Goal: Information Seeking & Learning: Learn about a topic

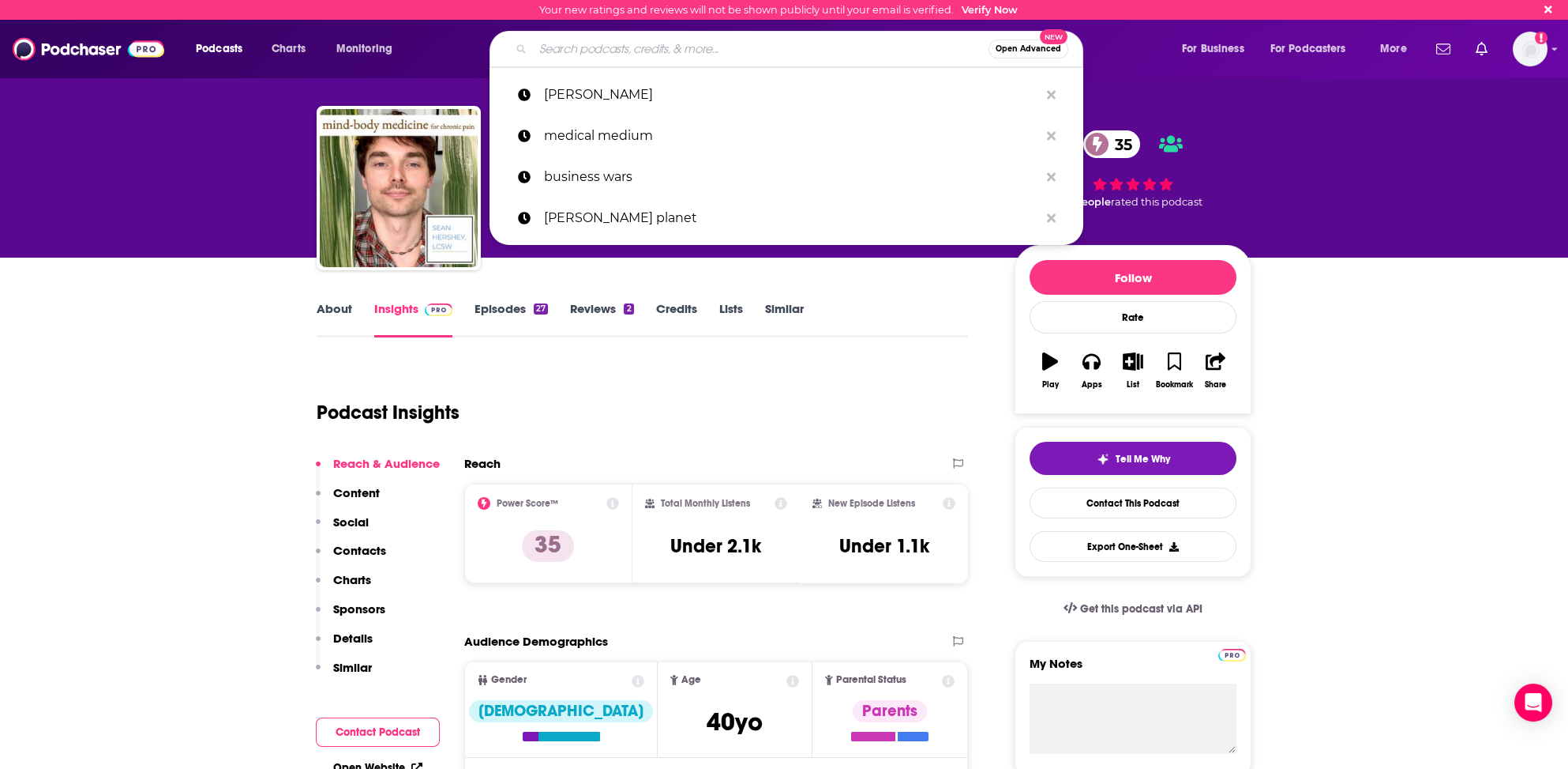
click at [683, 49] on input "Search podcasts, credits, & more..." at bounding box center [760, 49] width 455 height 25
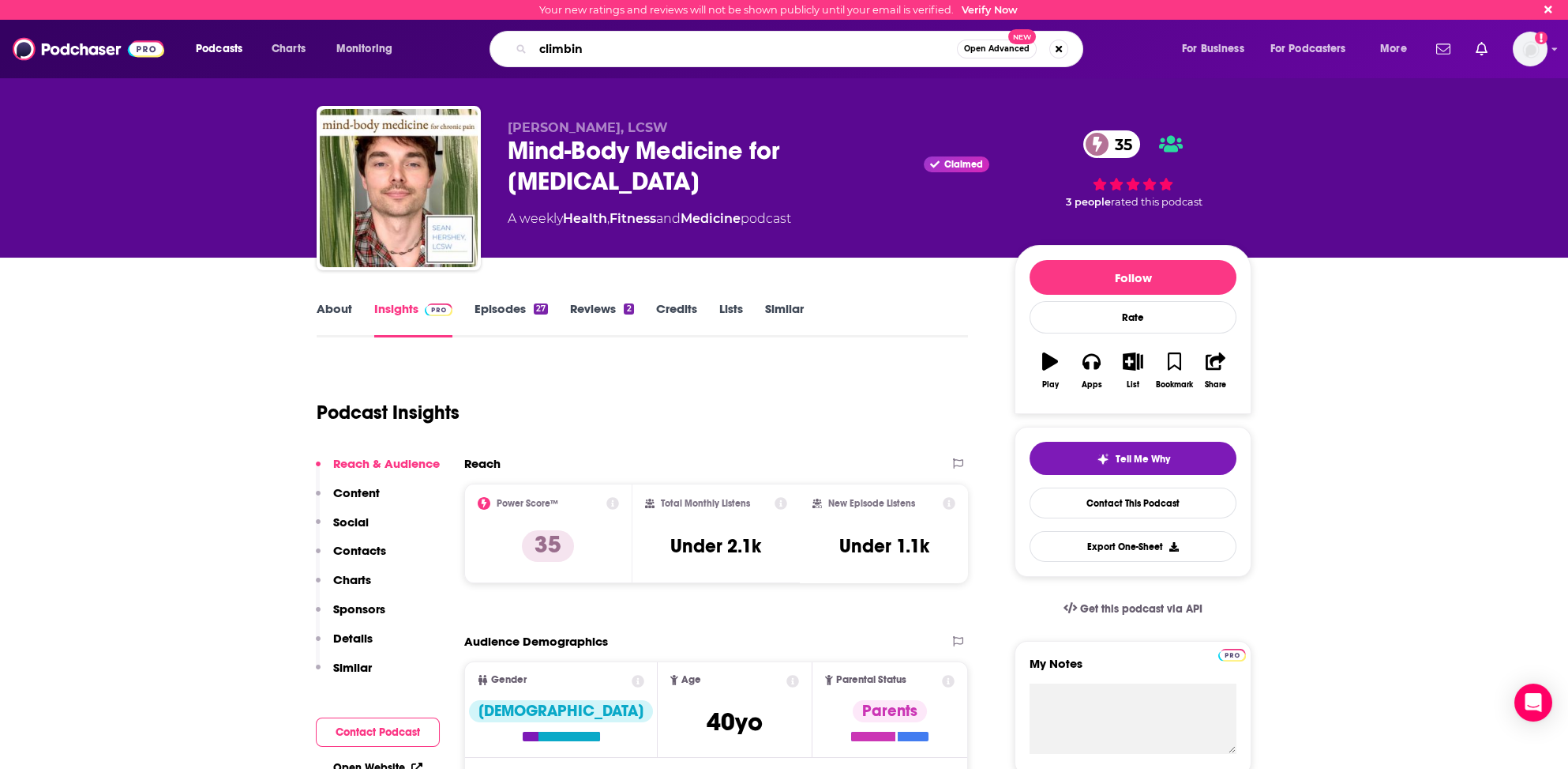
type input "climbing"
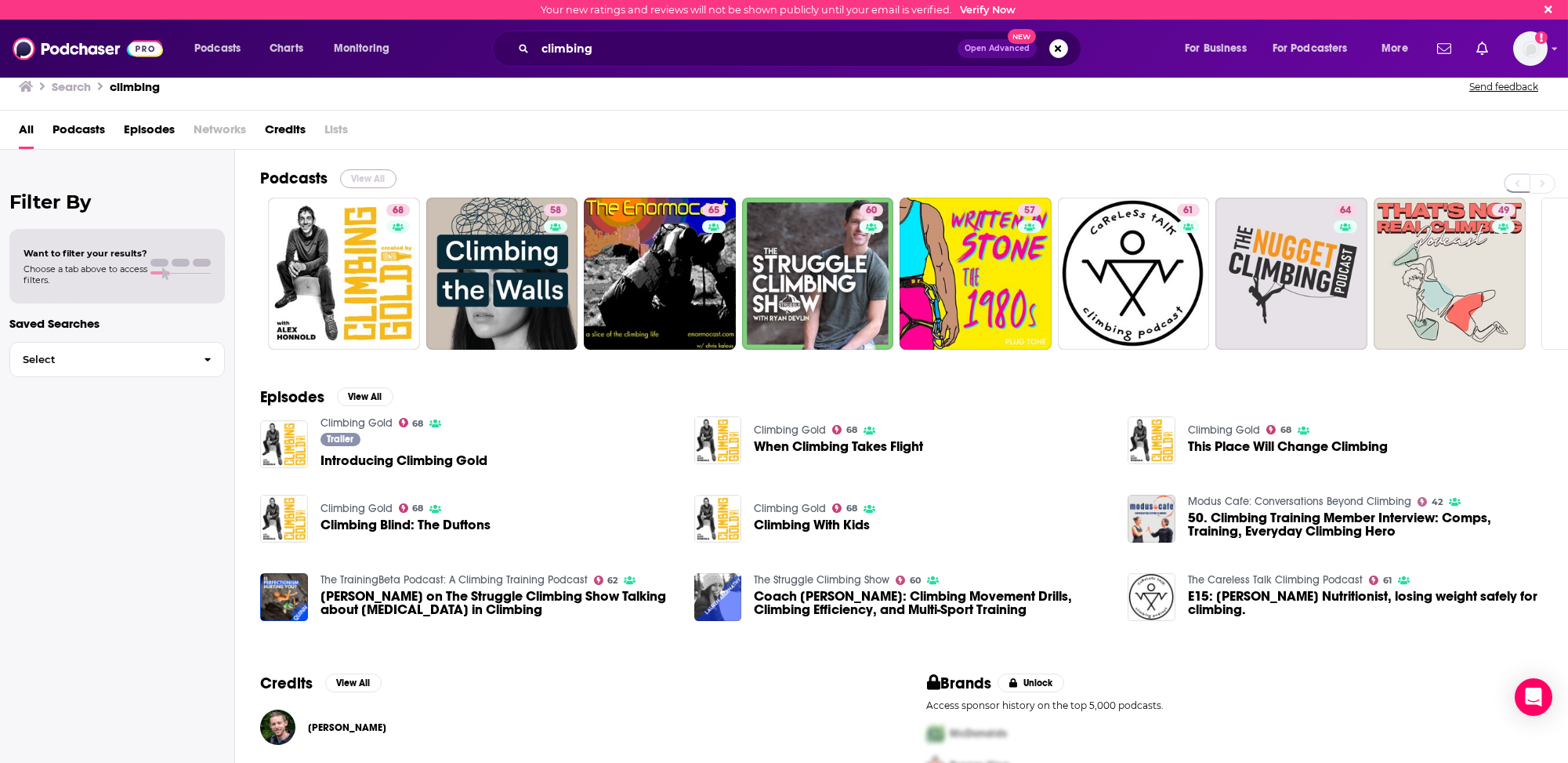
click at [377, 173] on button "View All" at bounding box center [367, 179] width 56 height 19
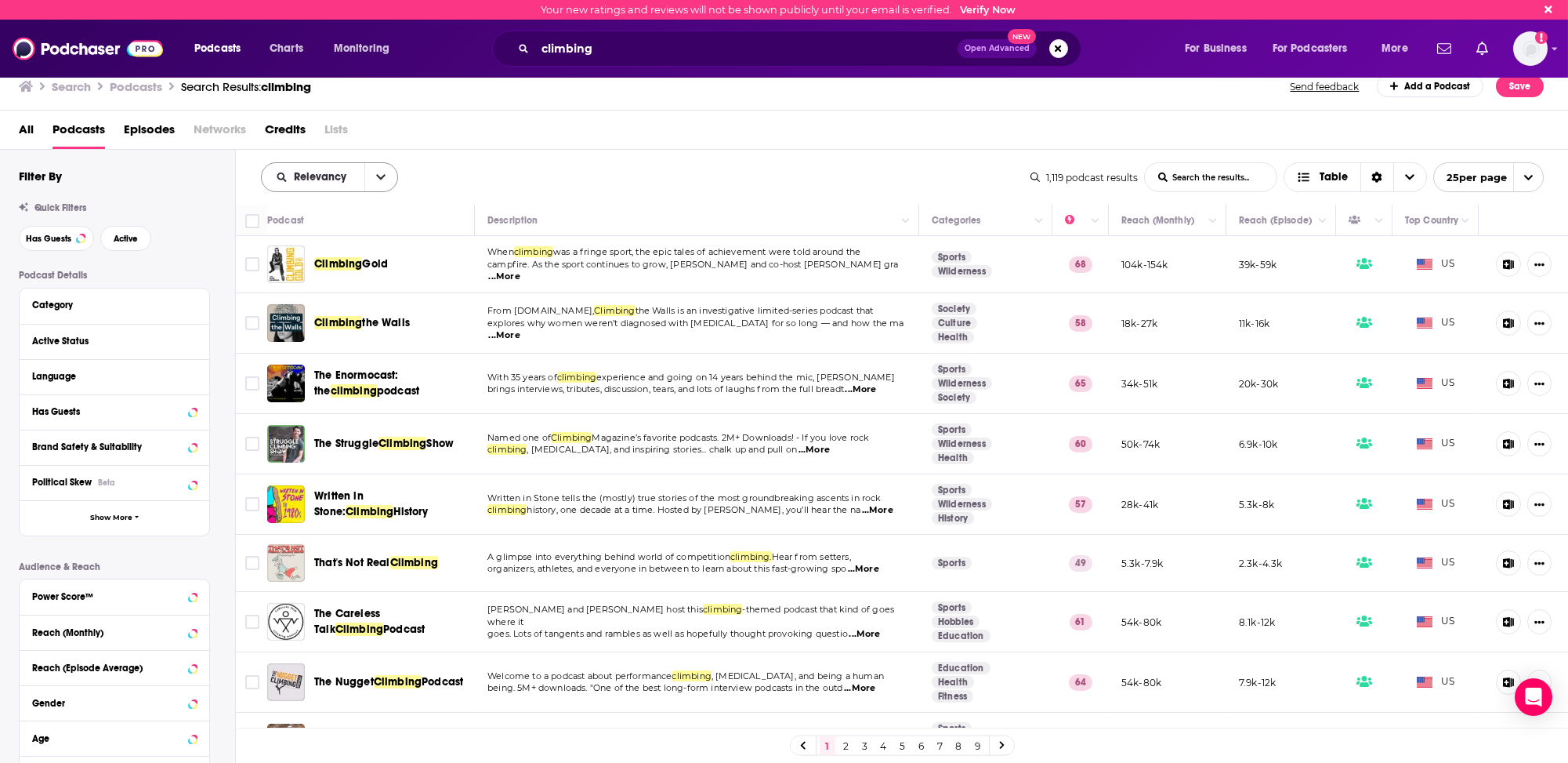
click at [317, 182] on span "Relevancy" at bounding box center [322, 177] width 58 height 11
click at [299, 311] on span "Power Score" at bounding box center [340, 310] width 93 height 8
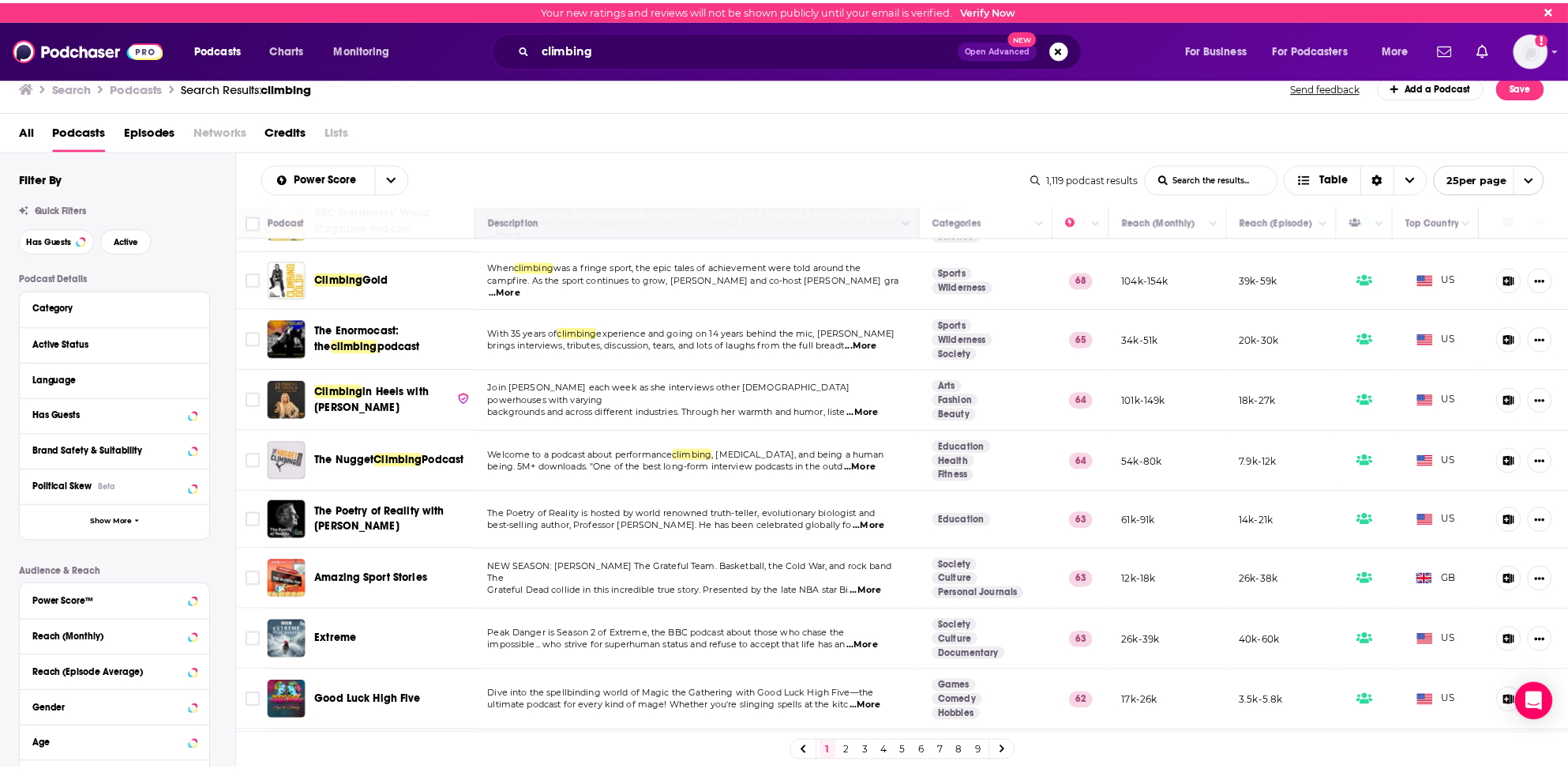
scroll to position [79, 0]
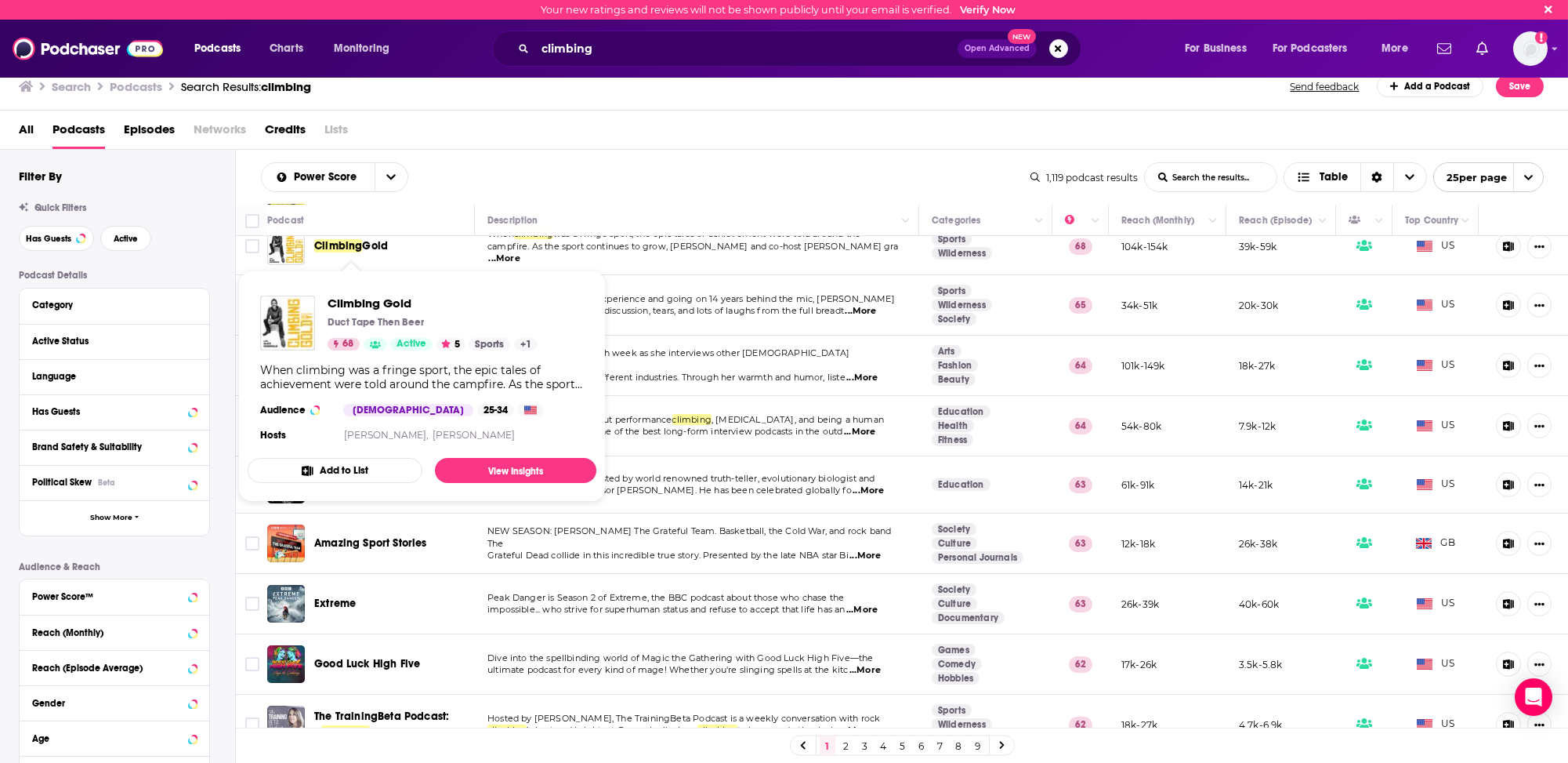
click at [365, 245] on span "Gold" at bounding box center [375, 245] width 26 height 13
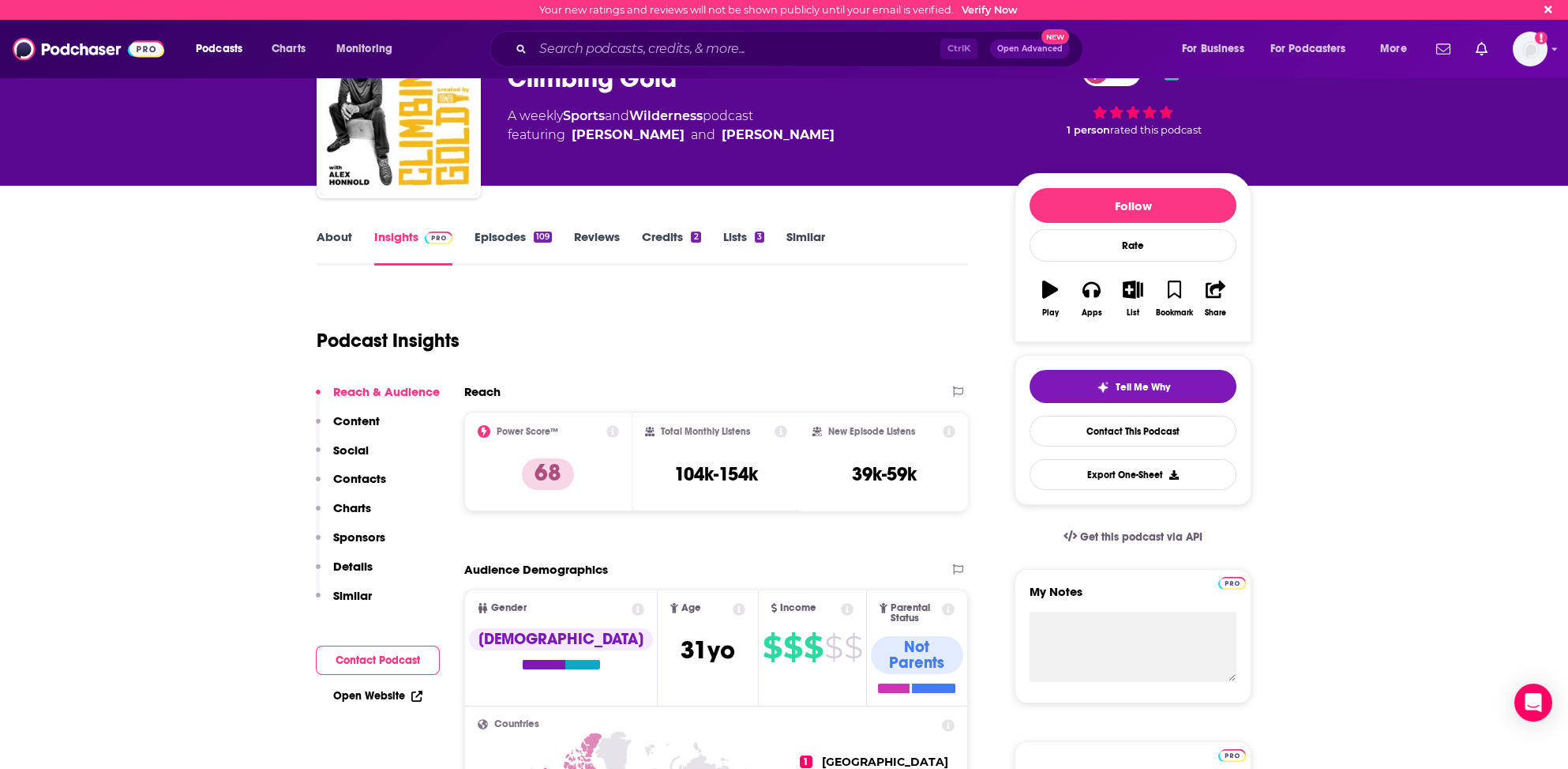
scroll to position [79, 0]
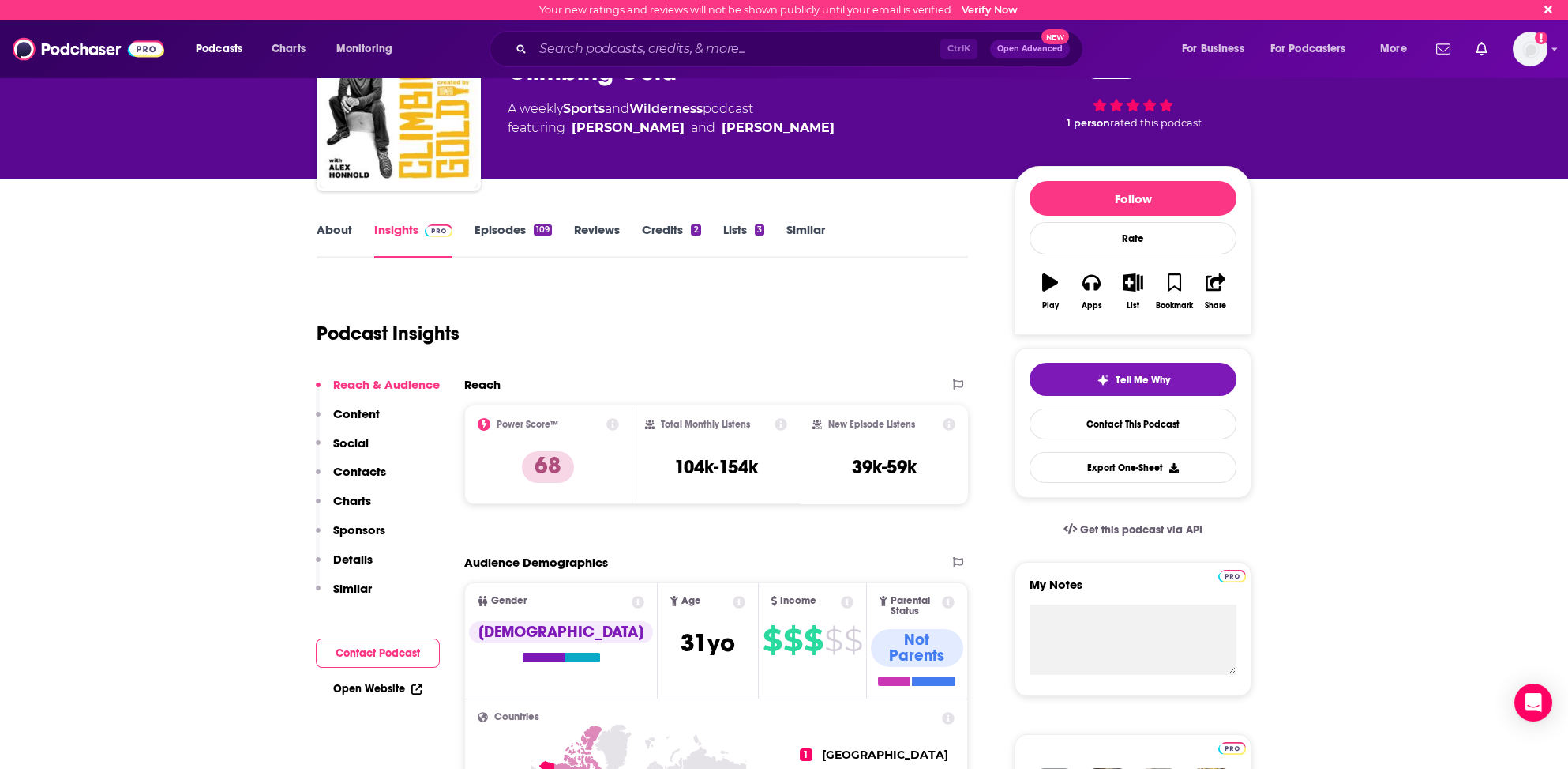
click at [355, 468] on p "Contacts" at bounding box center [359, 471] width 53 height 15
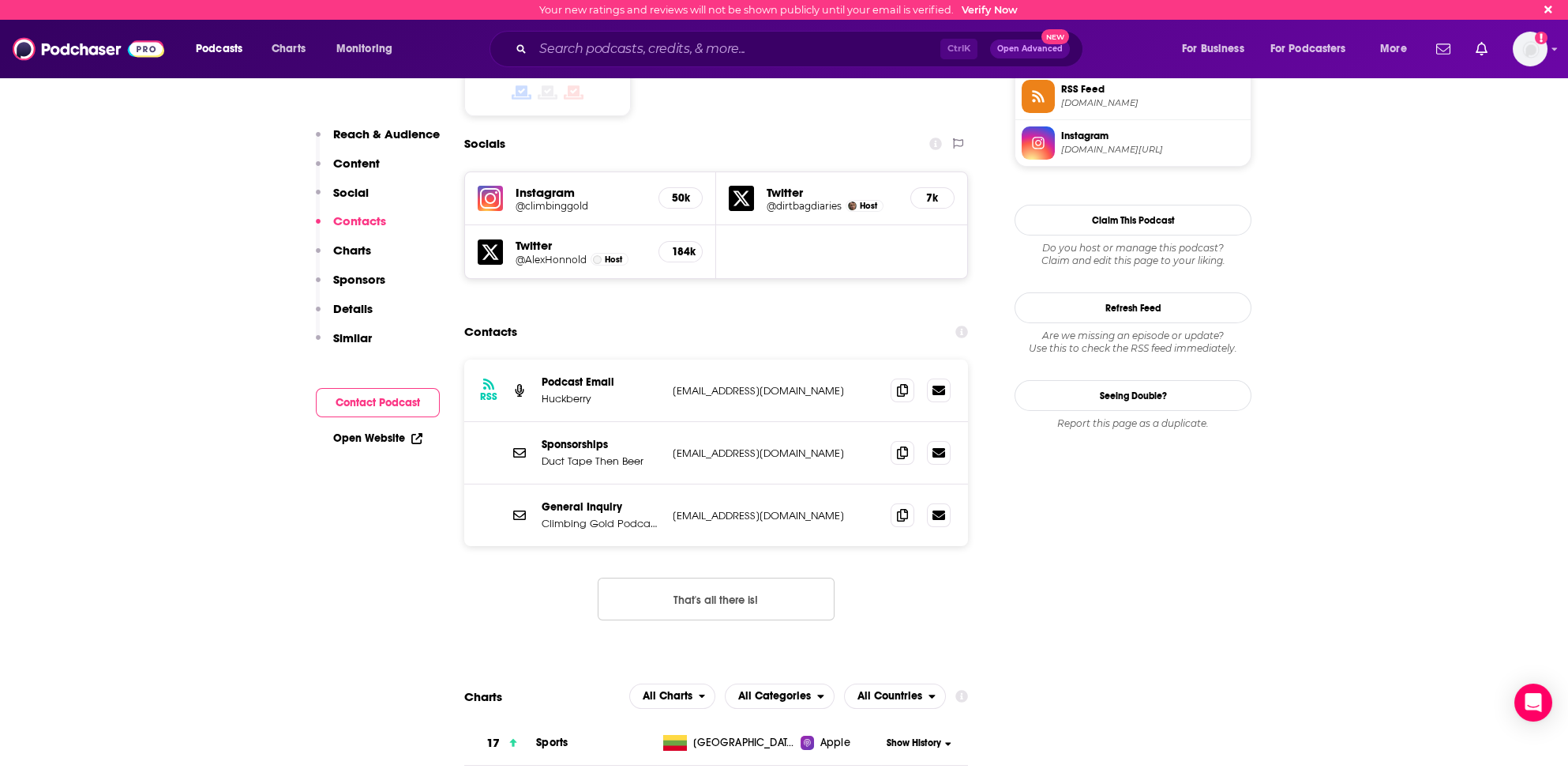
scroll to position [1336, 0]
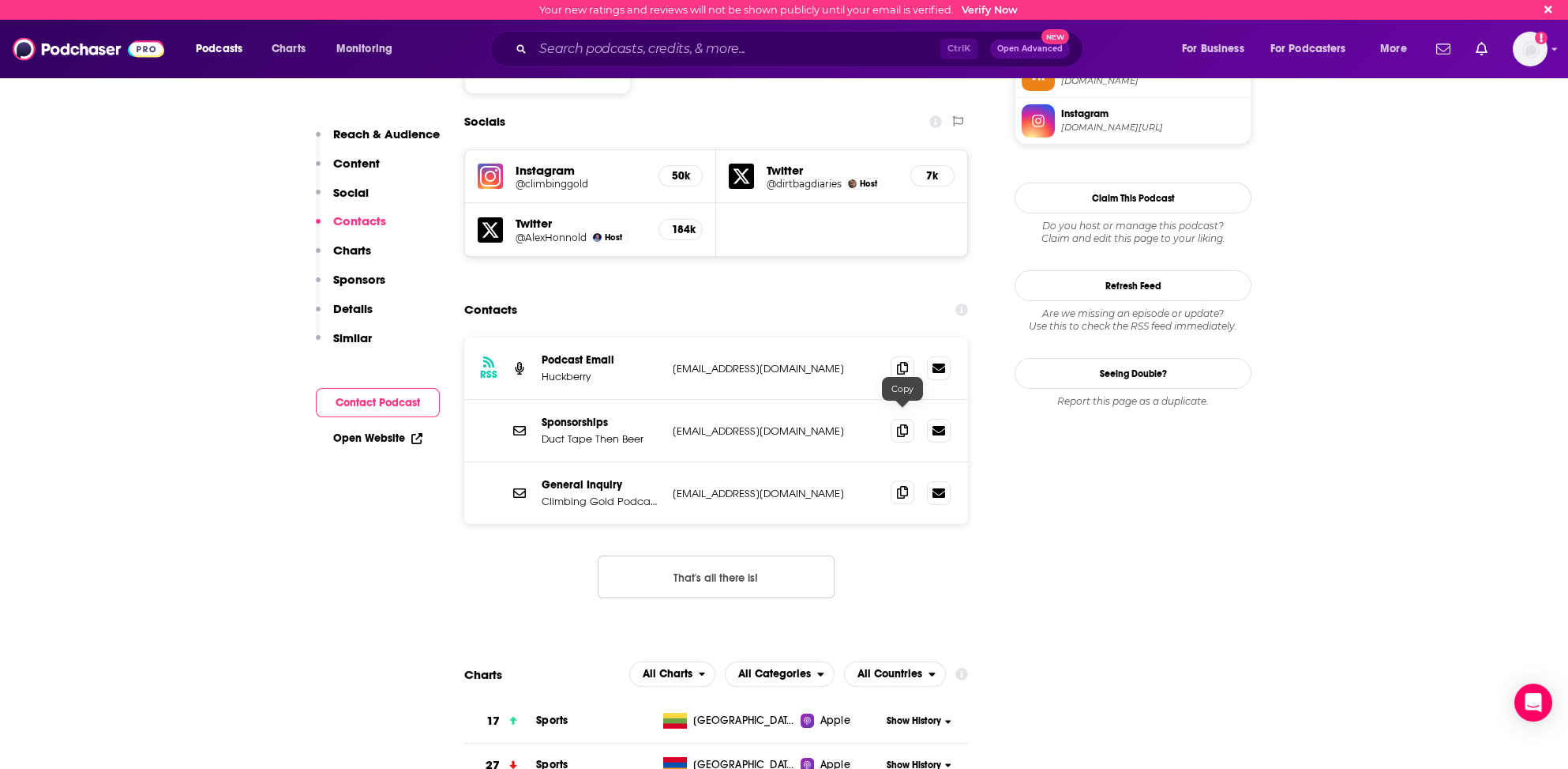
click at [902, 486] on icon at bounding box center [903, 493] width 11 height 13
click at [903, 486] on icon at bounding box center [903, 493] width 11 height 13
click at [904, 356] on span at bounding box center [902, 367] width 23 height 23
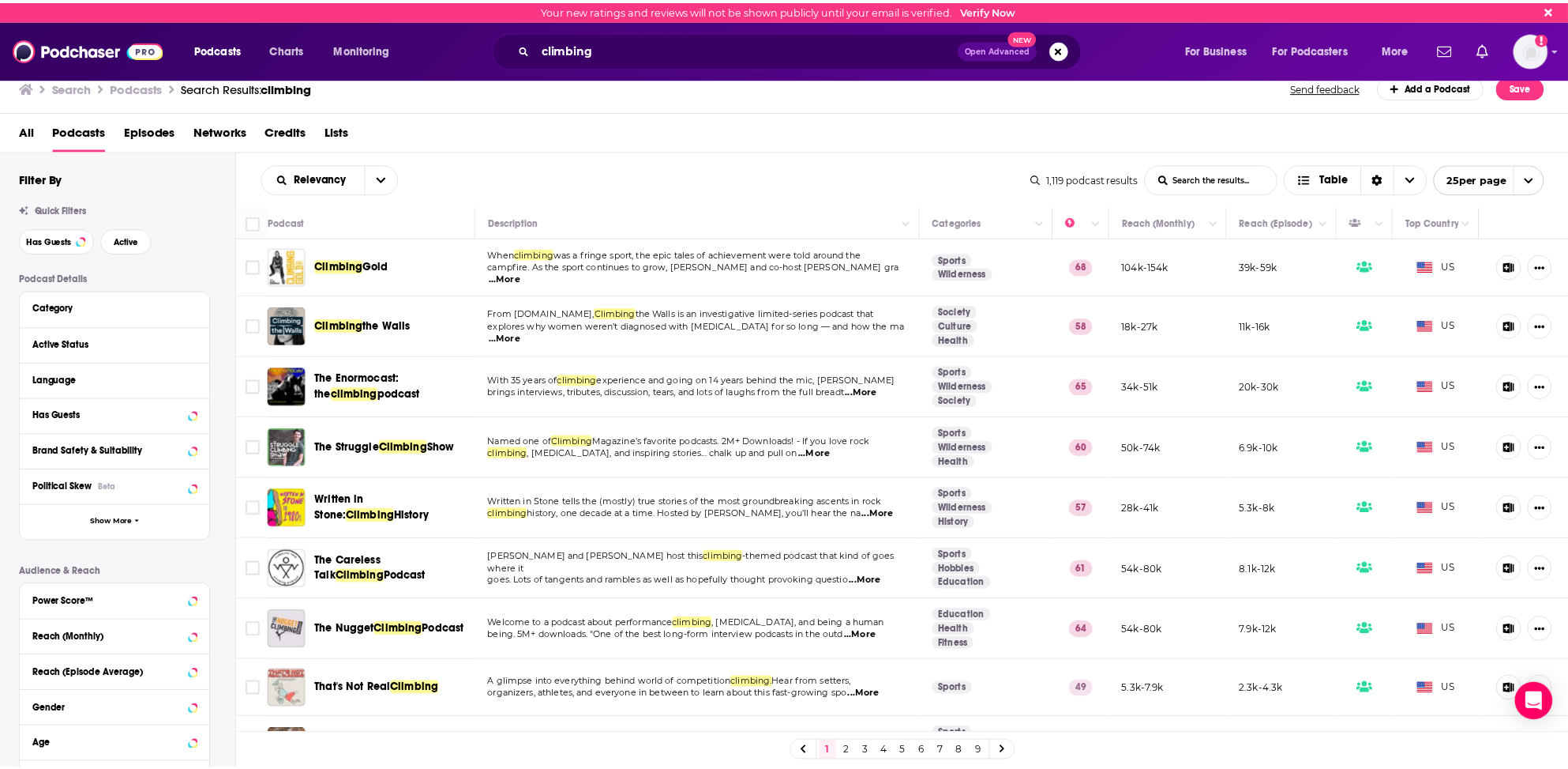
scroll to position [79, 0]
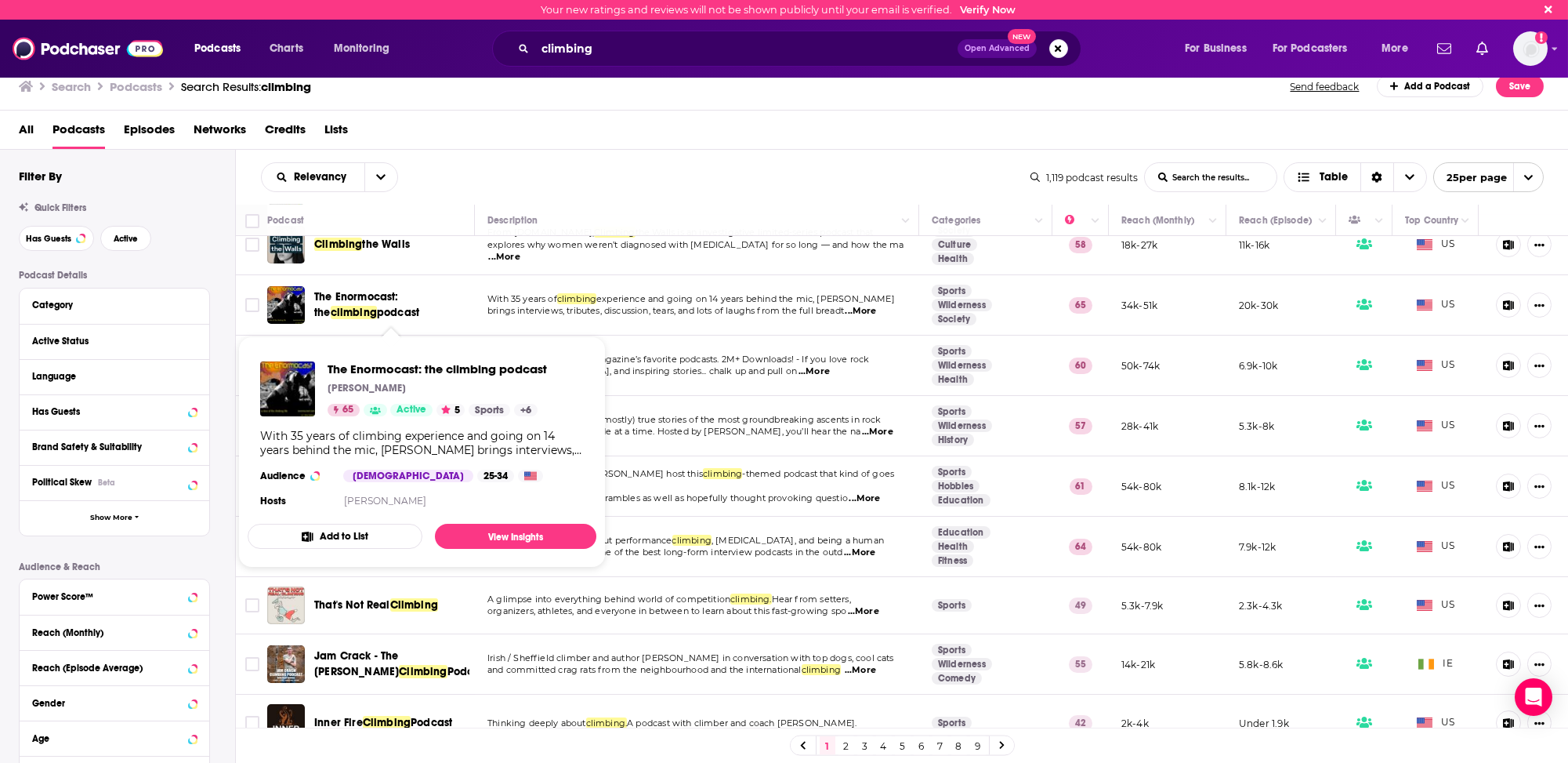
click at [344, 295] on span "The Enormocast: the" at bounding box center [355, 304] width 84 height 29
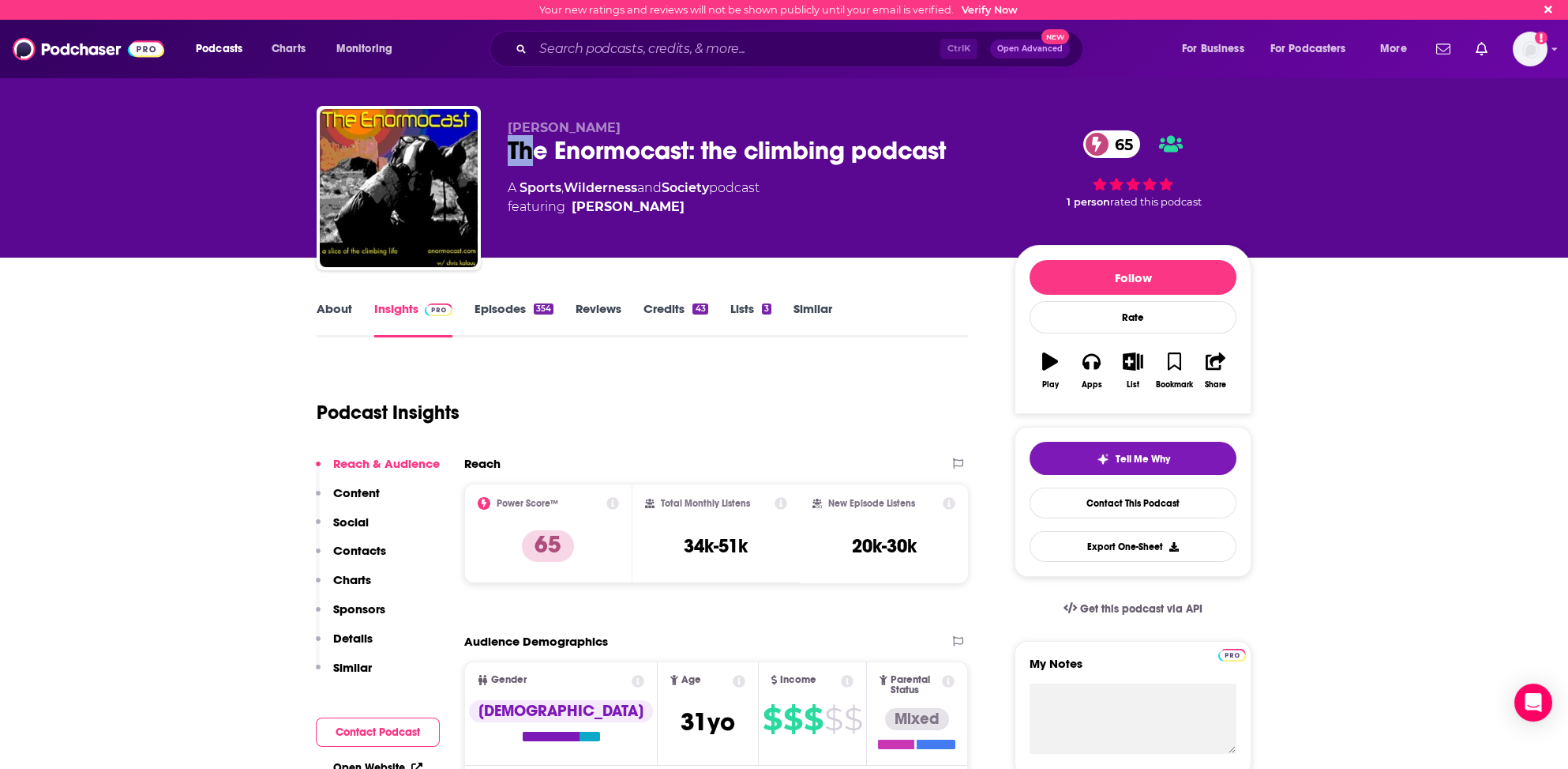
drag, startPoint x: 509, startPoint y: 147, endPoint x: 535, endPoint y: 154, distance: 26.9
click at [530, 153] on div "The Enormocast: the climbing podcast 65" at bounding box center [748, 150] width 481 height 31
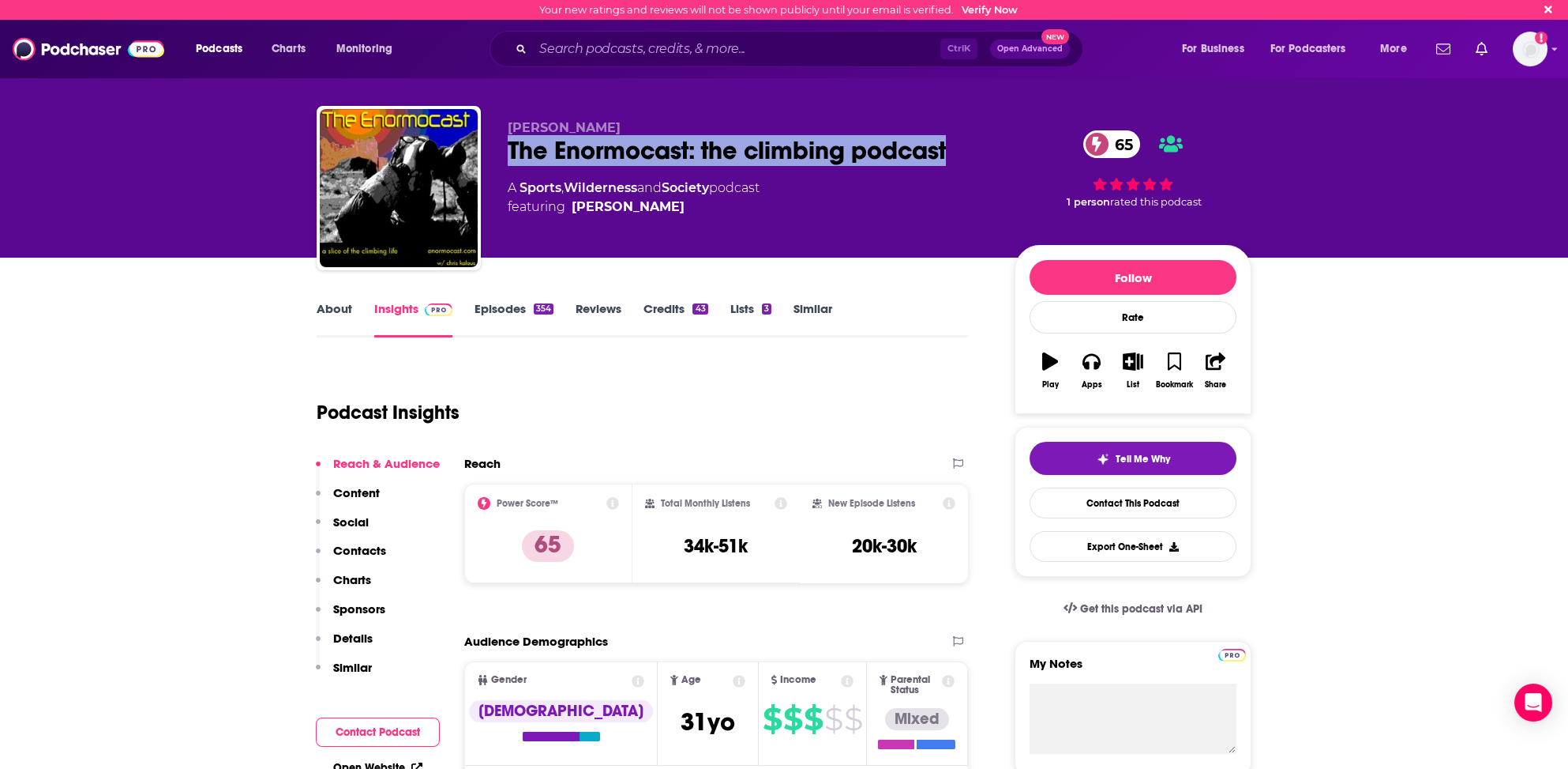
click at [954, 147] on div "The Enormocast: the climbing podcast 65" at bounding box center [748, 150] width 481 height 31
copy h2 "The Enormocast: the climbing podcast"
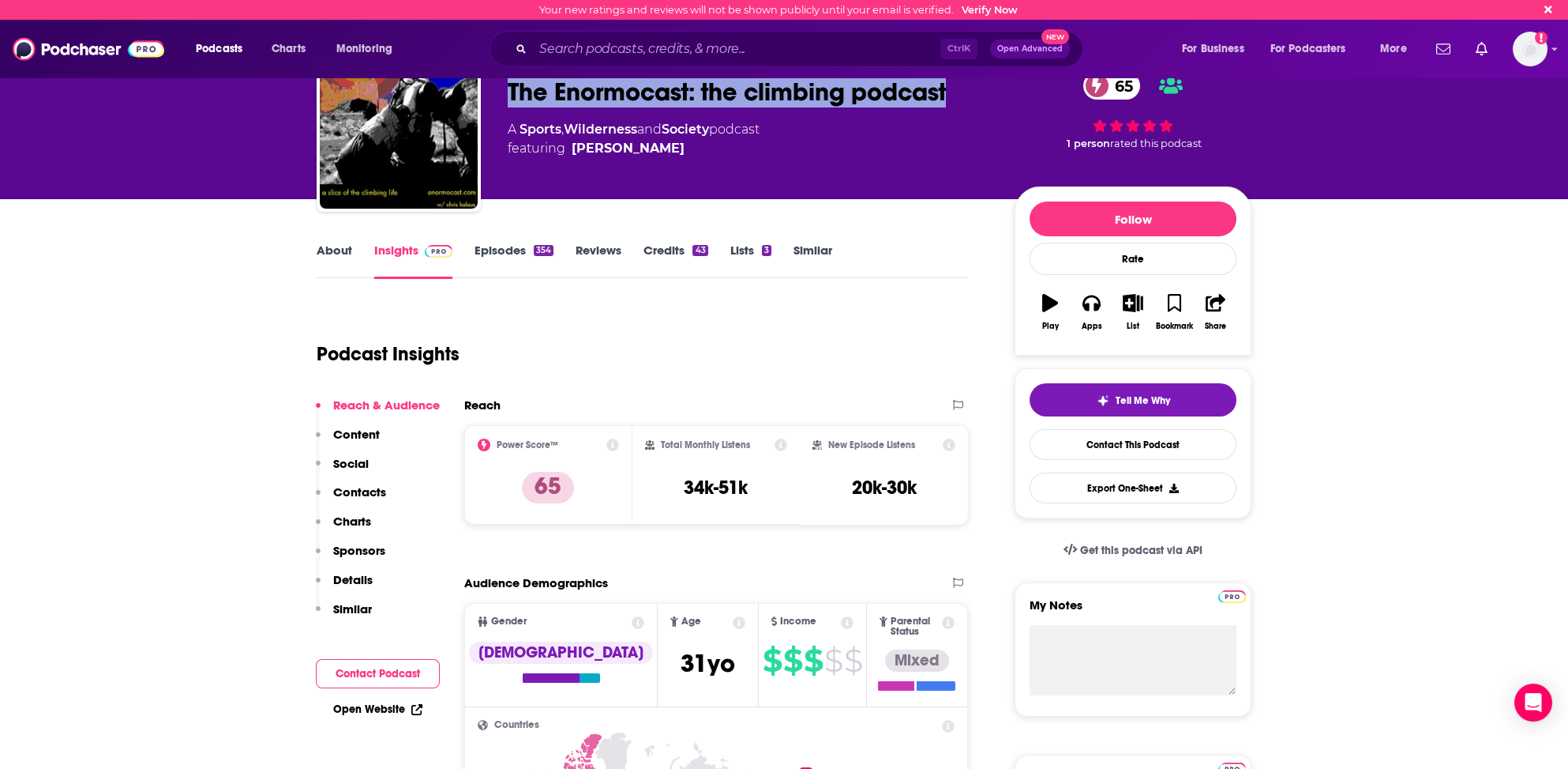
scroll to position [79, 0]
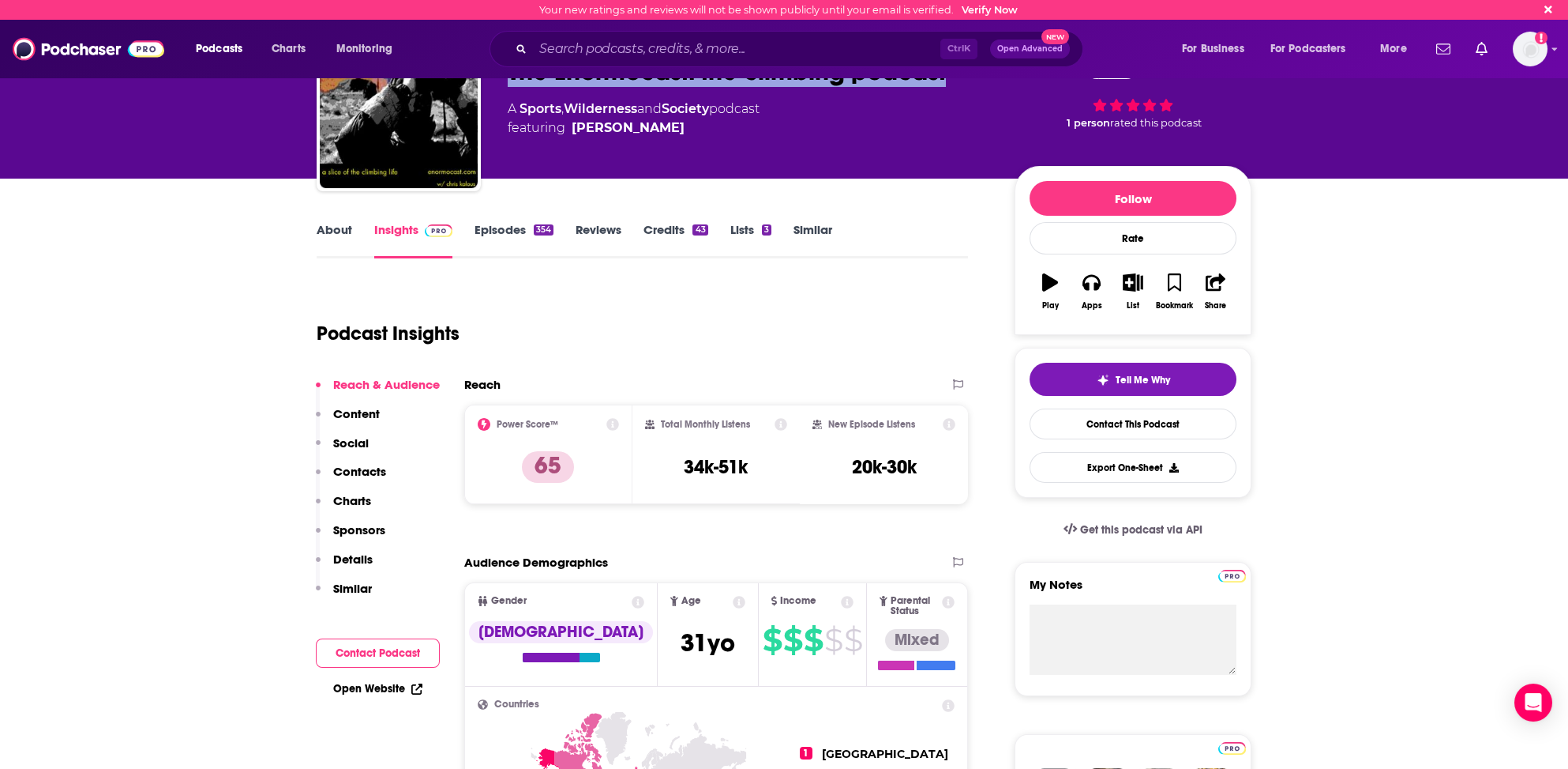
click at [358, 466] on p "Contacts" at bounding box center [359, 471] width 53 height 15
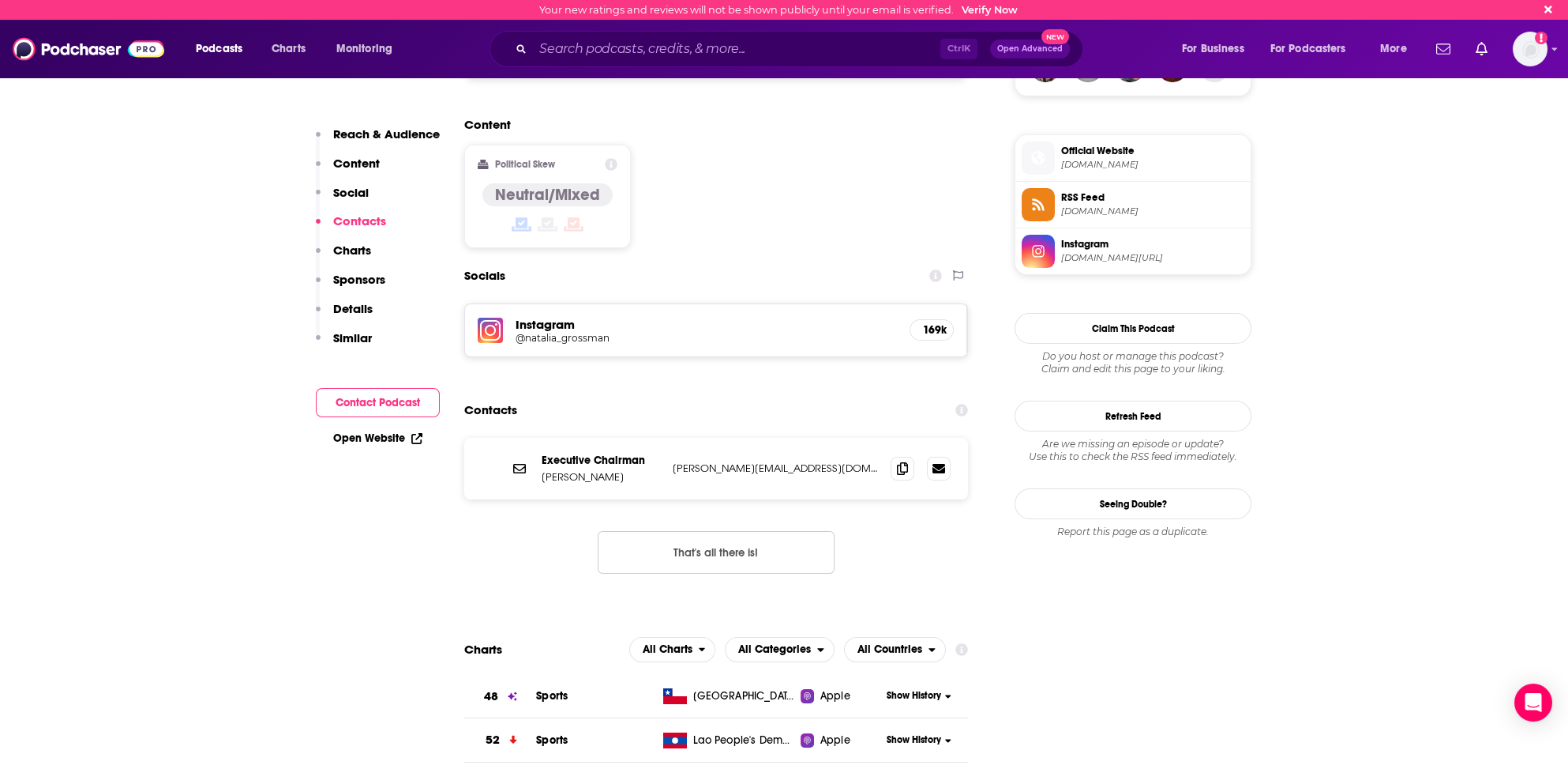
scroll to position [1202, 0]
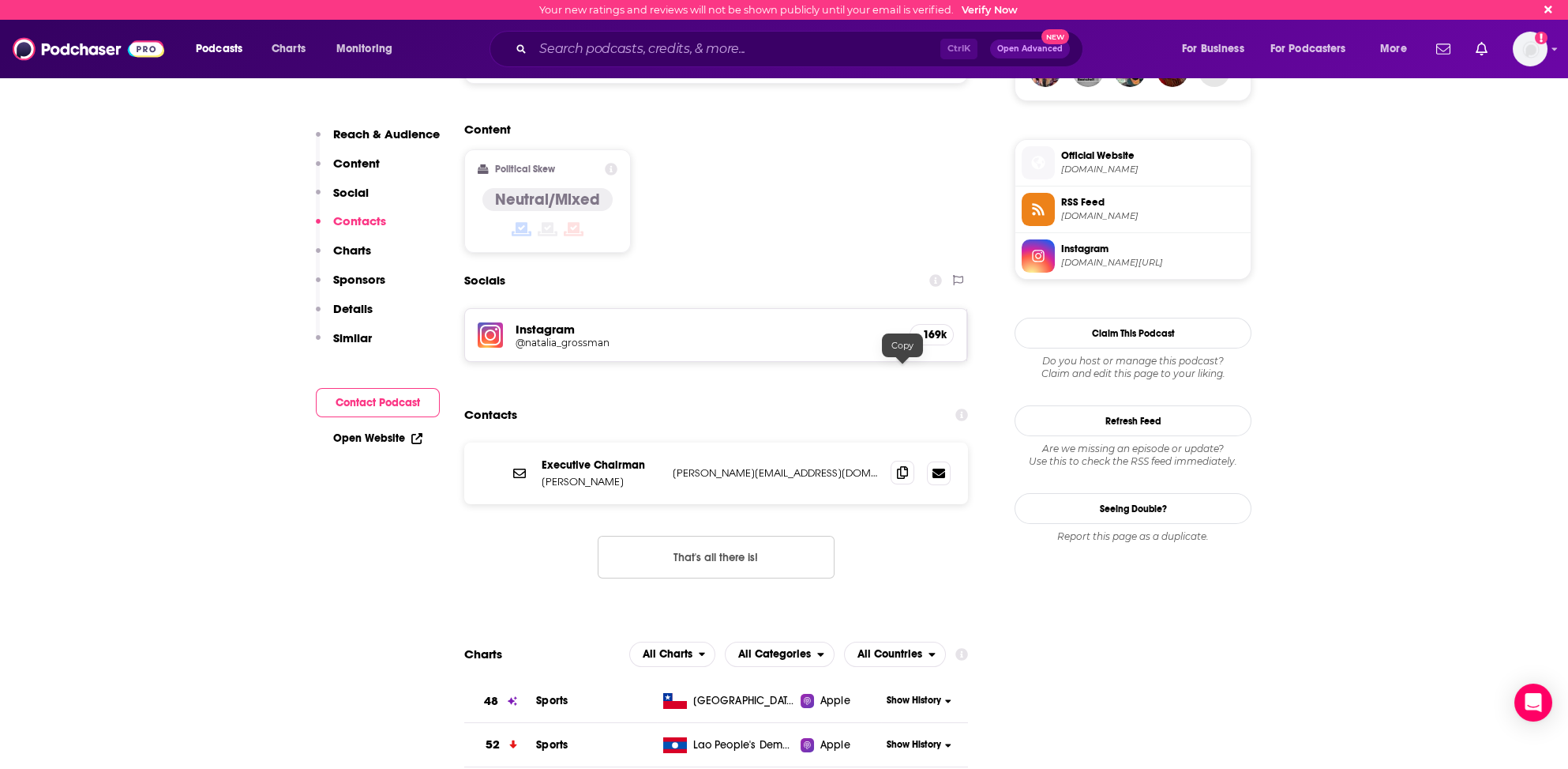
click at [901, 461] on span at bounding box center [902, 472] width 23 height 23
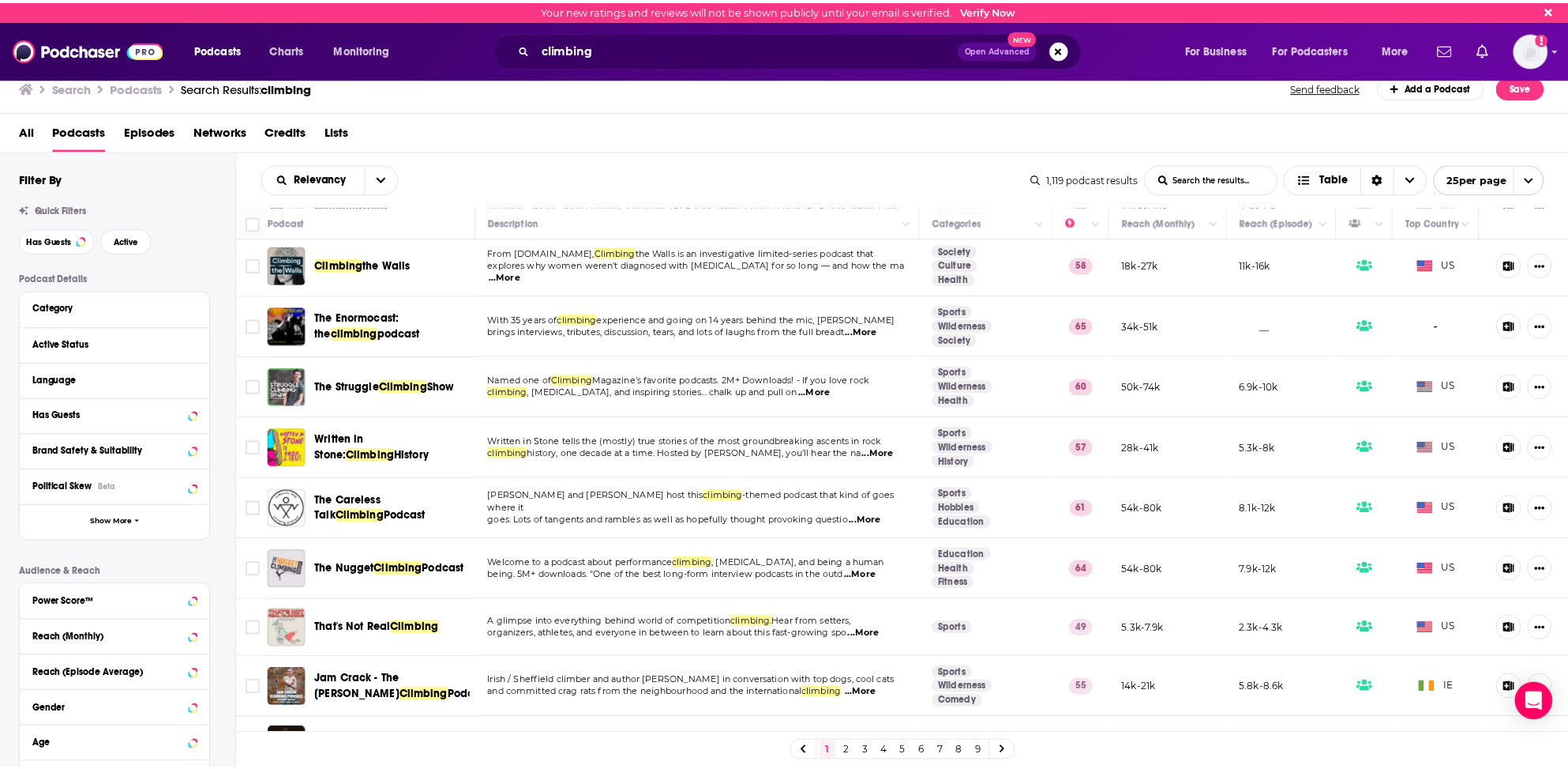
scroll to position [79, 0]
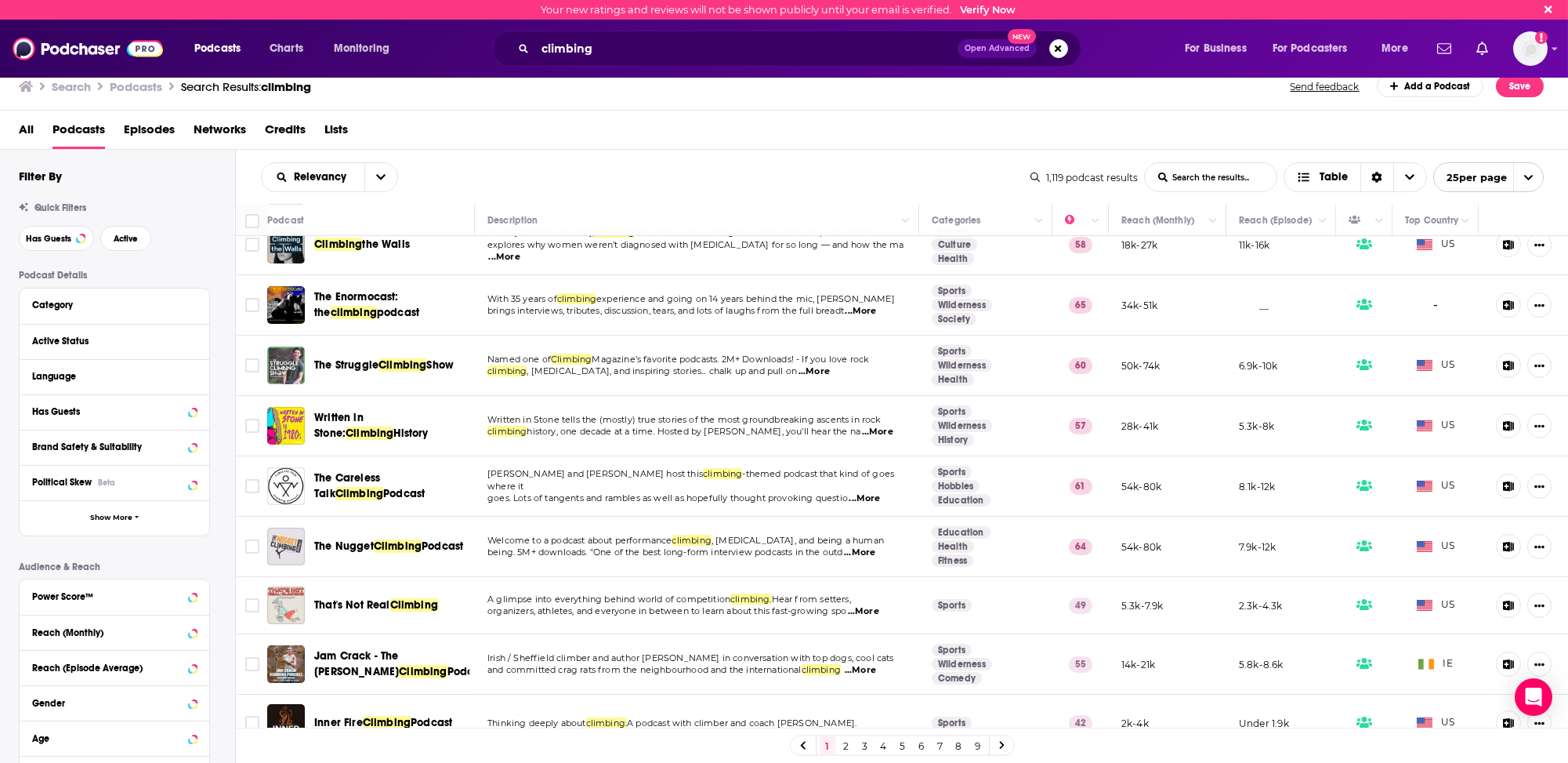
click at [867, 548] on span "...More" at bounding box center [860, 553] width 31 height 13
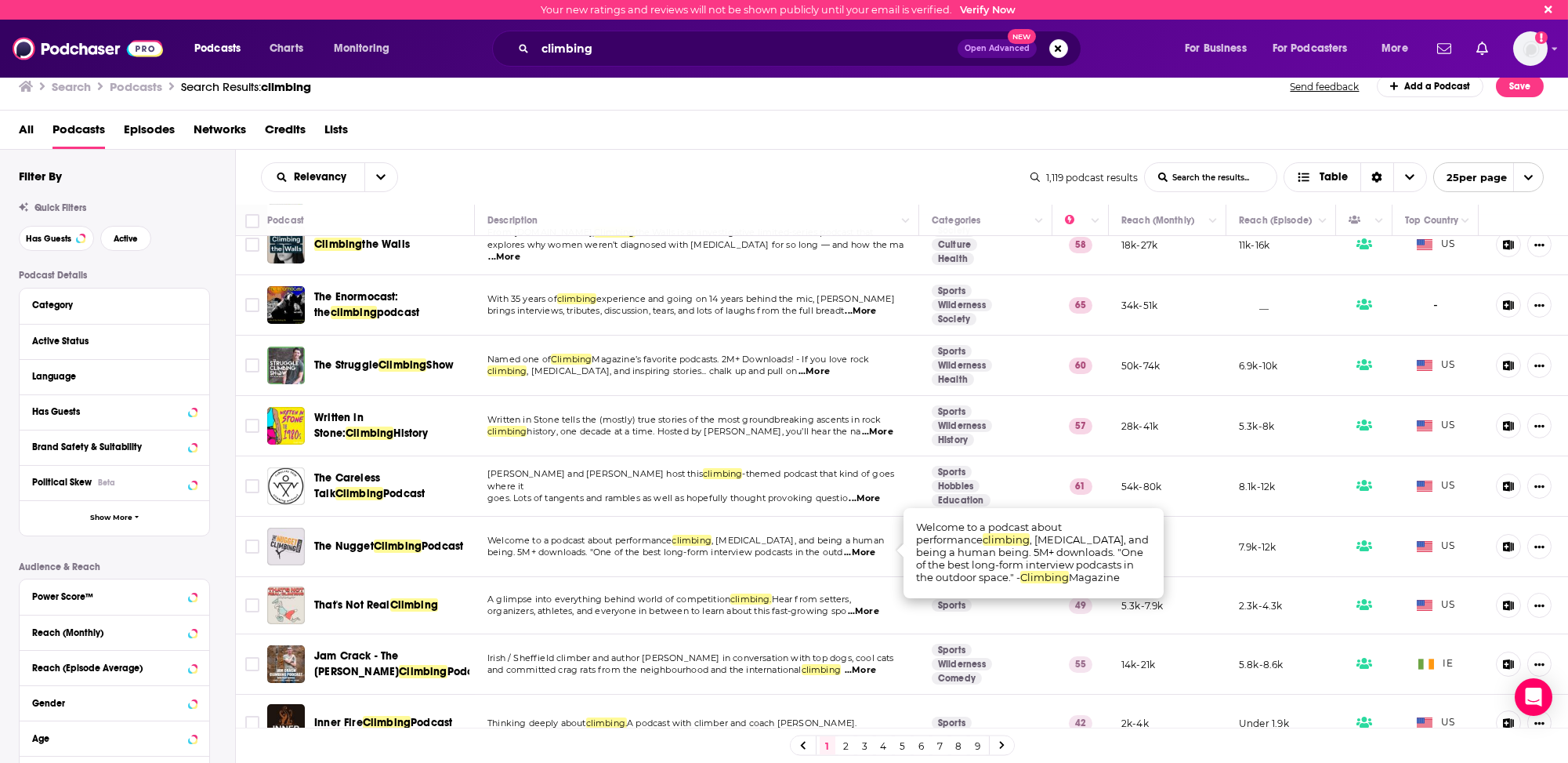
click at [865, 547] on span "...More" at bounding box center [860, 553] width 31 height 13
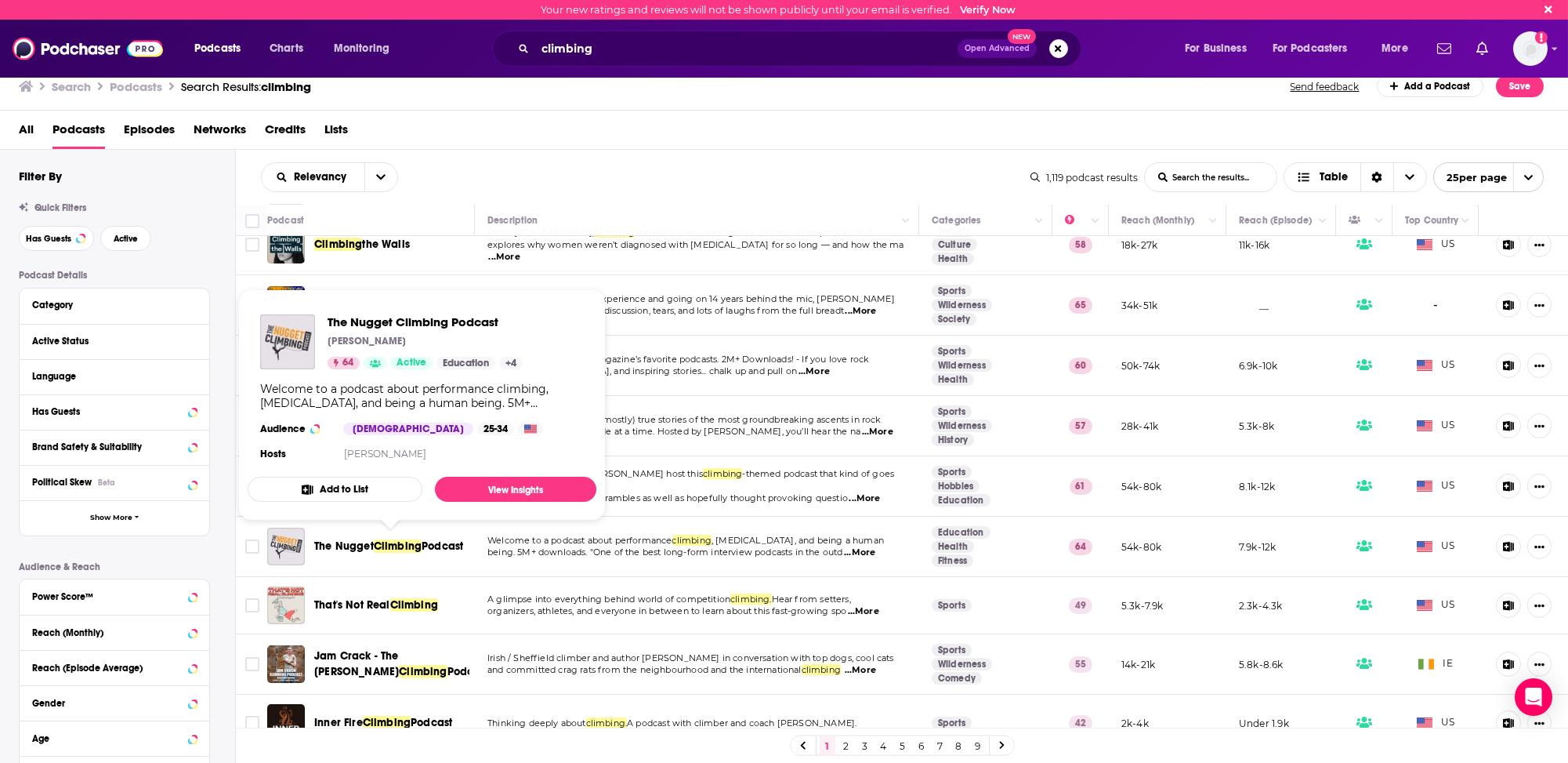
click at [392, 542] on span "Climbing" at bounding box center [398, 545] width 48 height 13
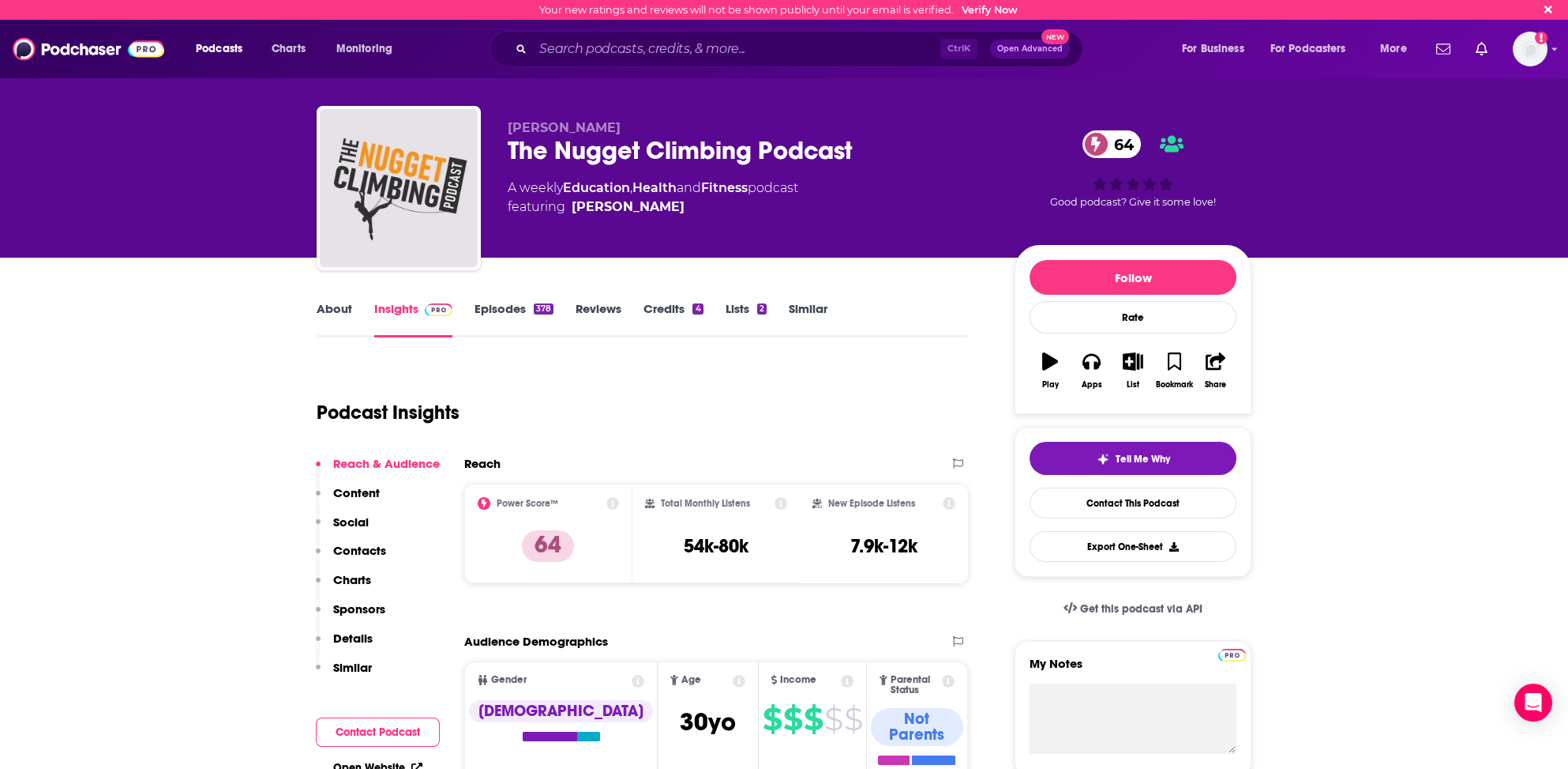
click at [328, 305] on link "About" at bounding box center [334, 319] width 35 height 36
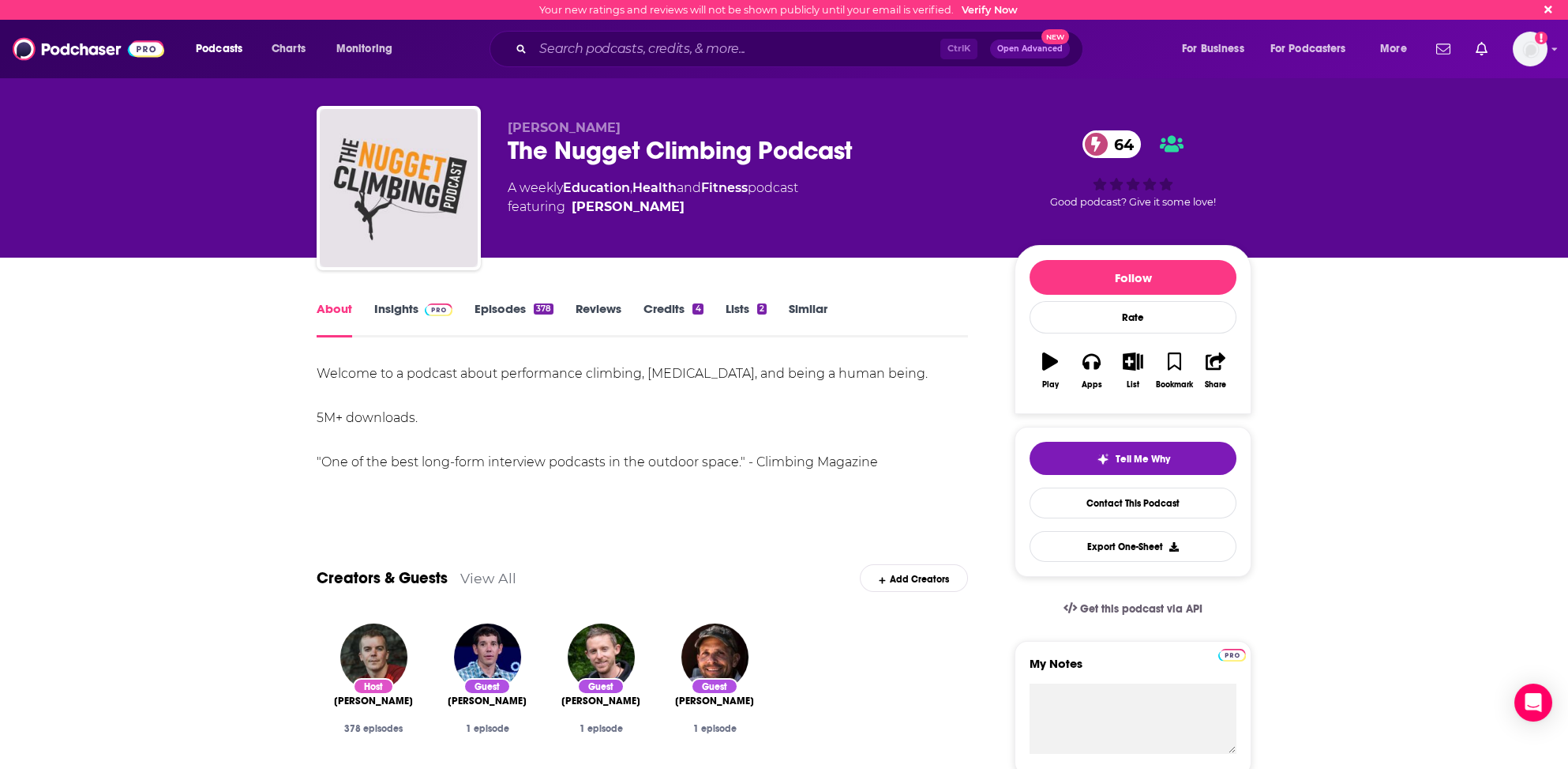
click at [391, 306] on link "Insights" at bounding box center [413, 319] width 78 height 36
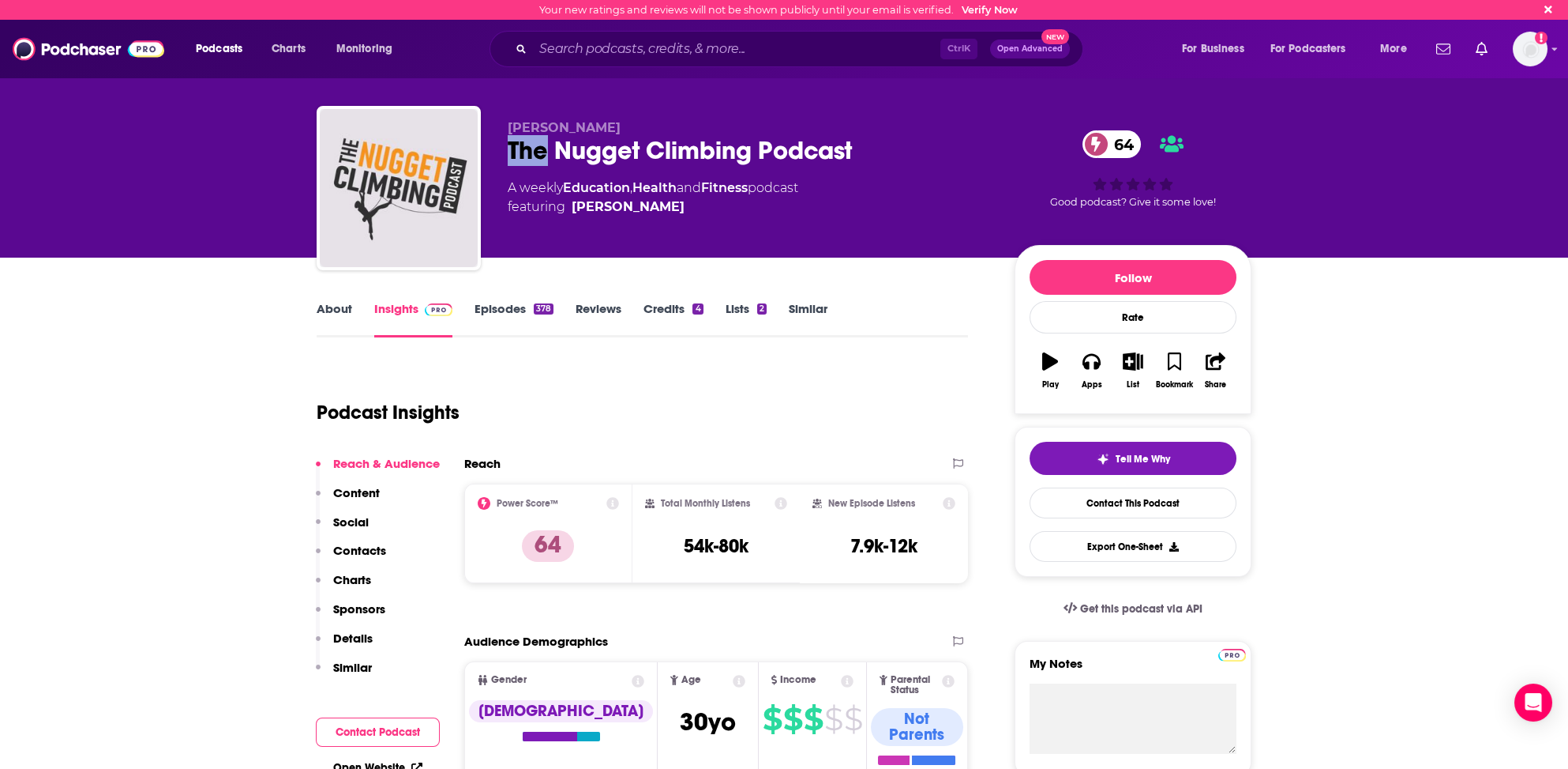
drag, startPoint x: 507, startPoint y: 146, endPoint x: 544, endPoint y: 154, distance: 37.9
click at [543, 154] on div "The Nugget Climbing Podcast 64" at bounding box center [748, 150] width 481 height 31
click at [859, 148] on div "The Nugget Climbing Podcast 64" at bounding box center [748, 150] width 481 height 31
copy h2 "The Nugget Climbing Podcast"
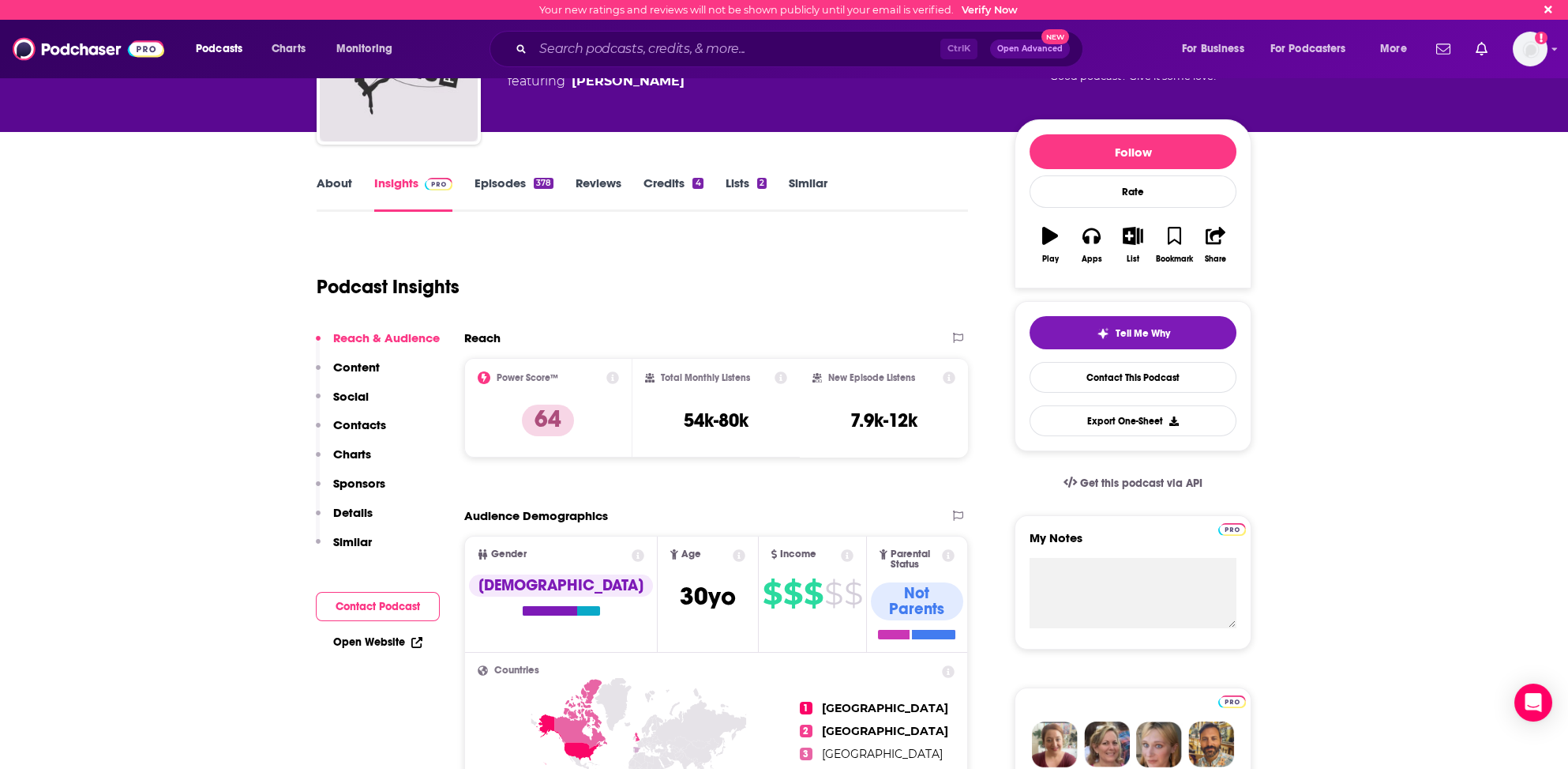
scroll to position [158, 0]
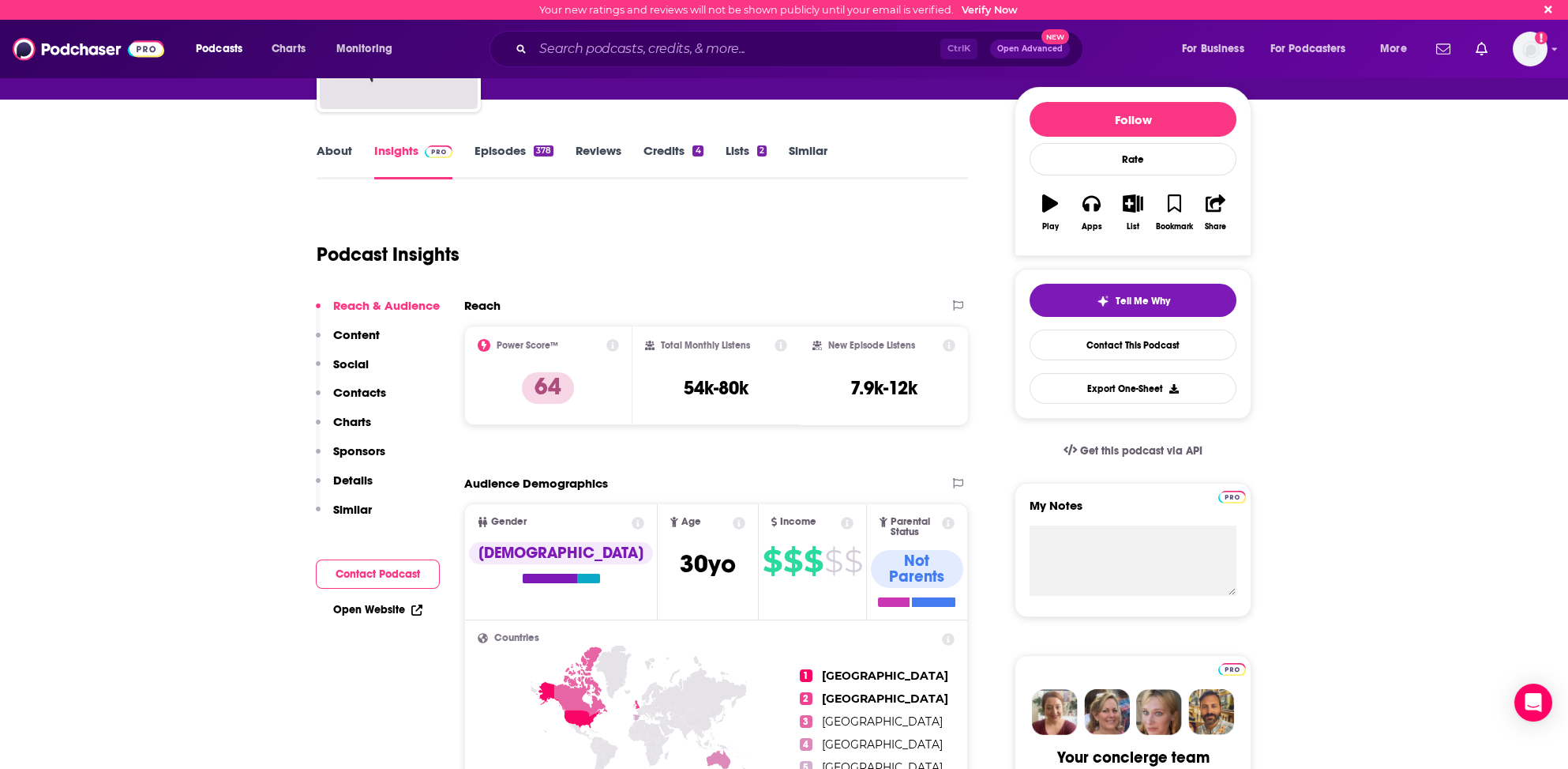
click at [347, 391] on p "Contacts" at bounding box center [359, 392] width 53 height 15
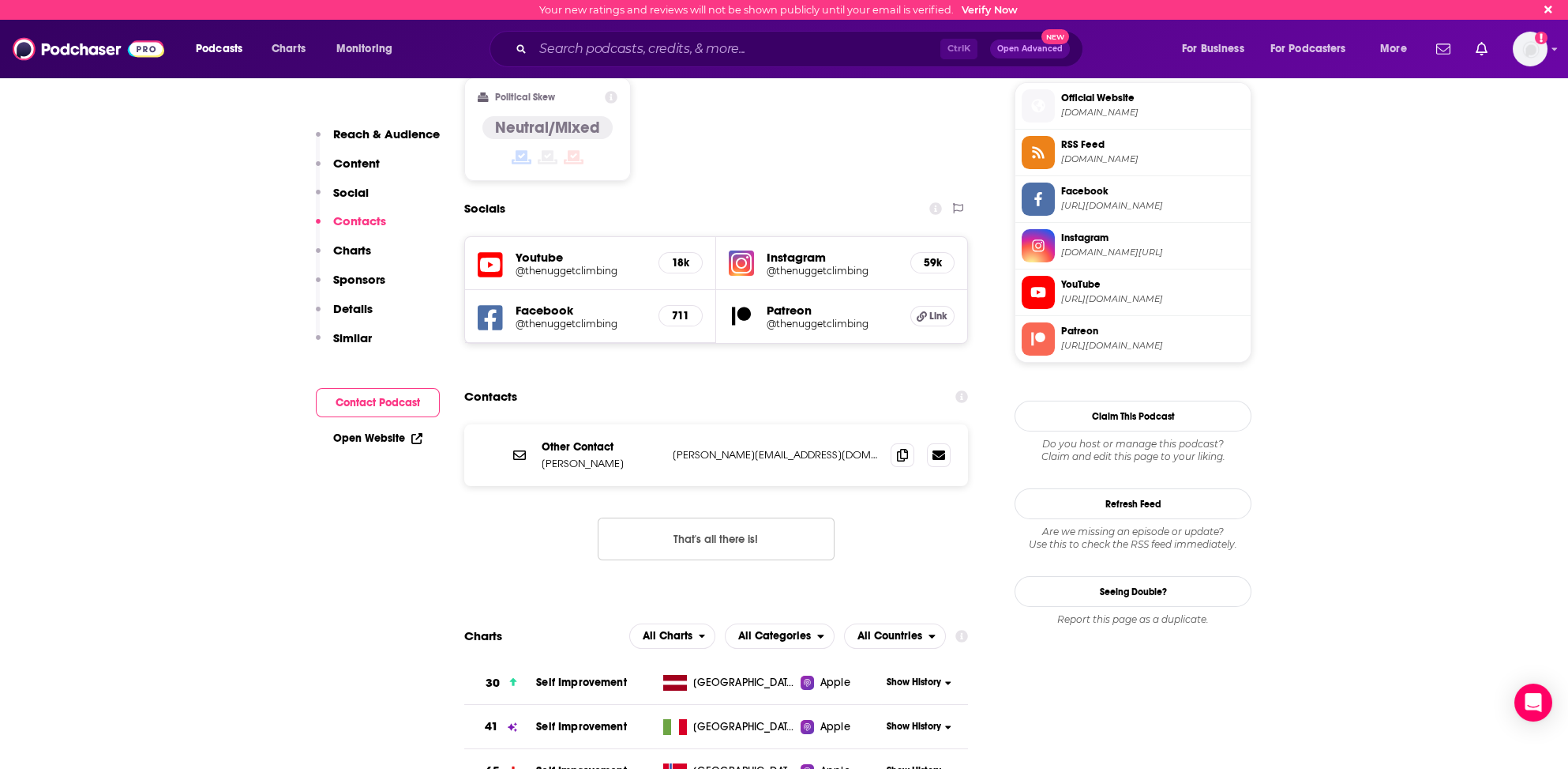
scroll to position [1352, 0]
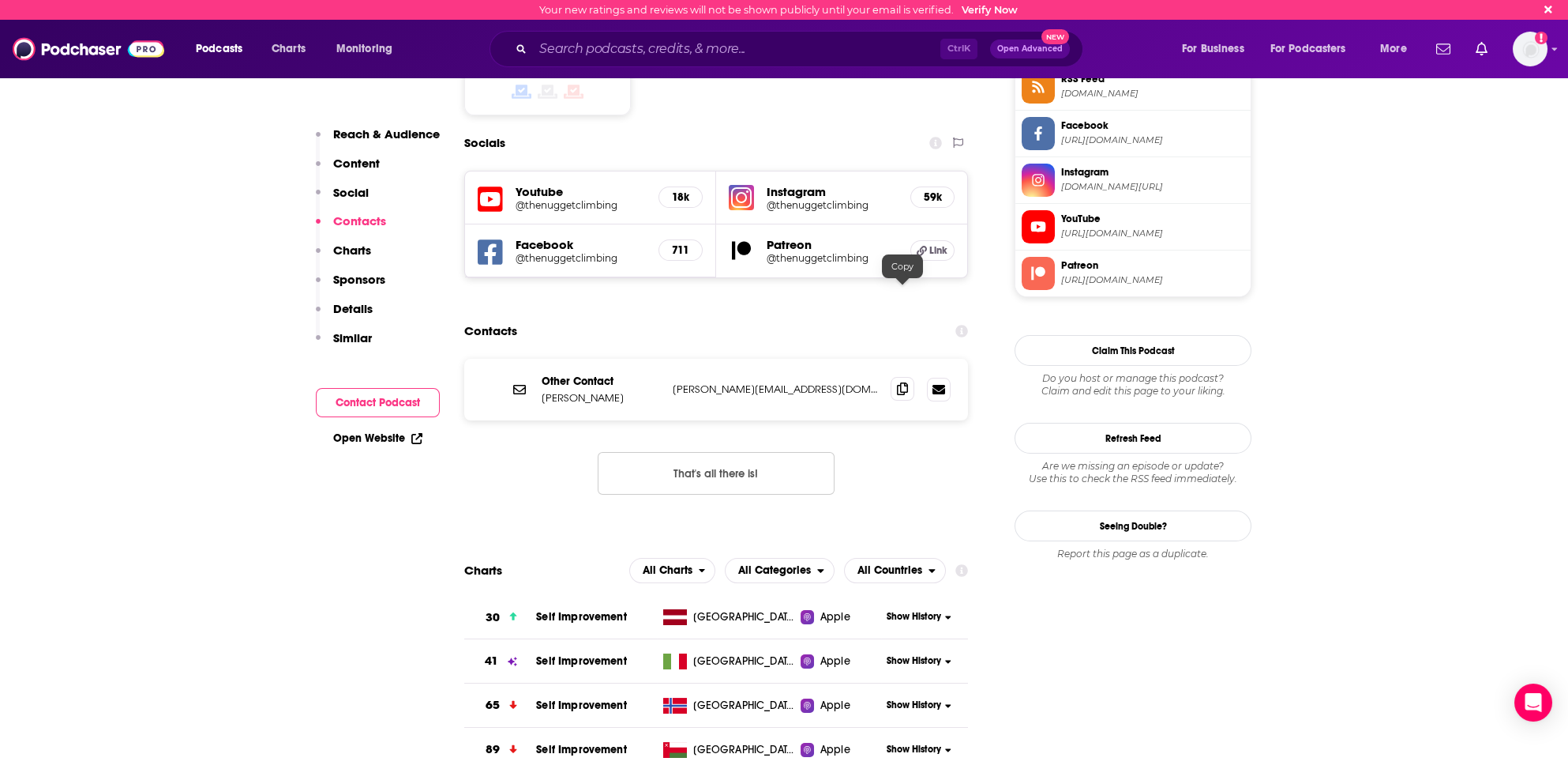
click at [899, 383] on icon at bounding box center [903, 389] width 11 height 13
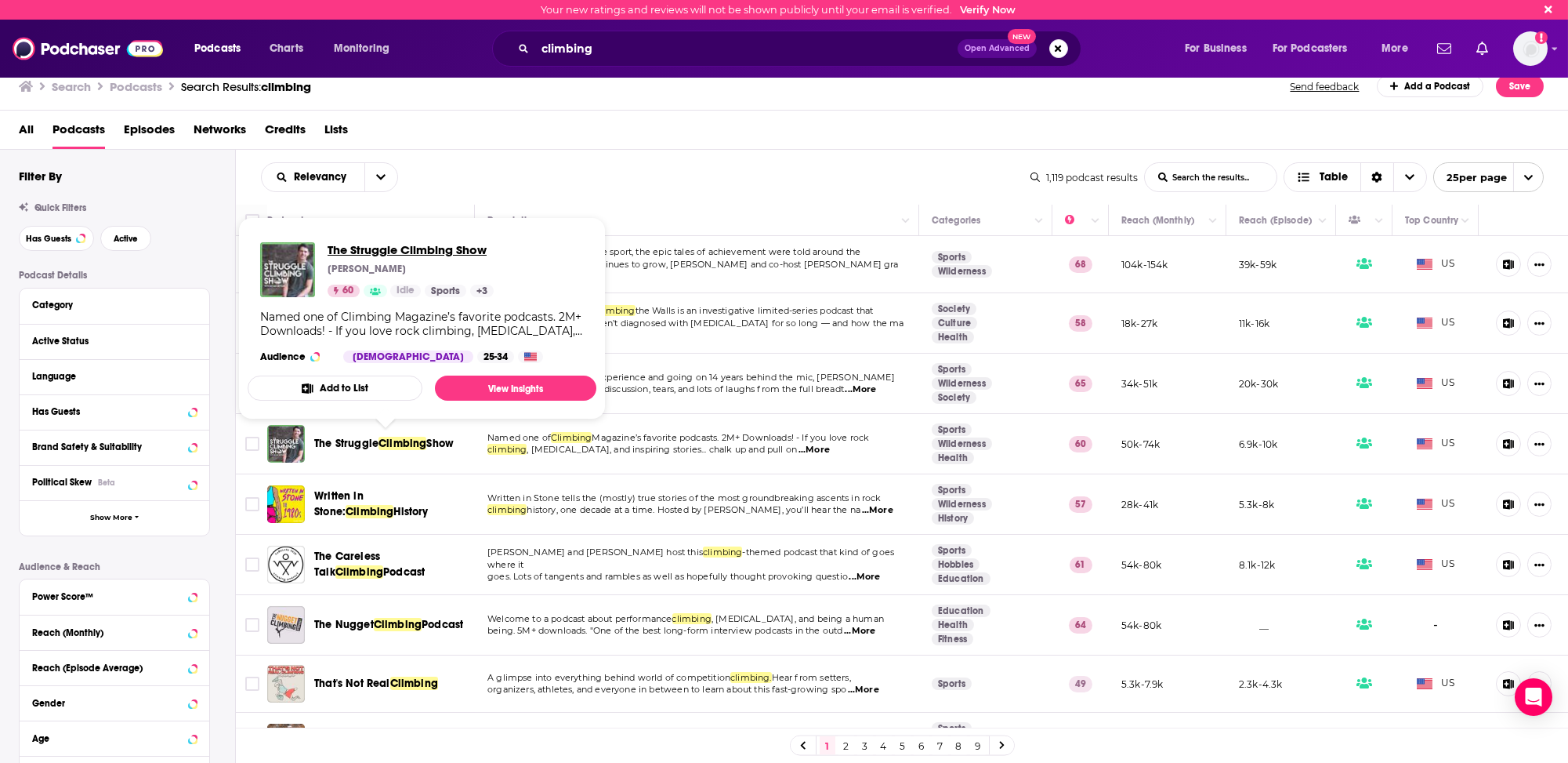
drag, startPoint x: 375, startPoint y: 249, endPoint x: 366, endPoint y: 250, distance: 9.1
click at [366, 250] on span "The Struggle Climbing Show" at bounding box center [410, 250] width 166 height 15
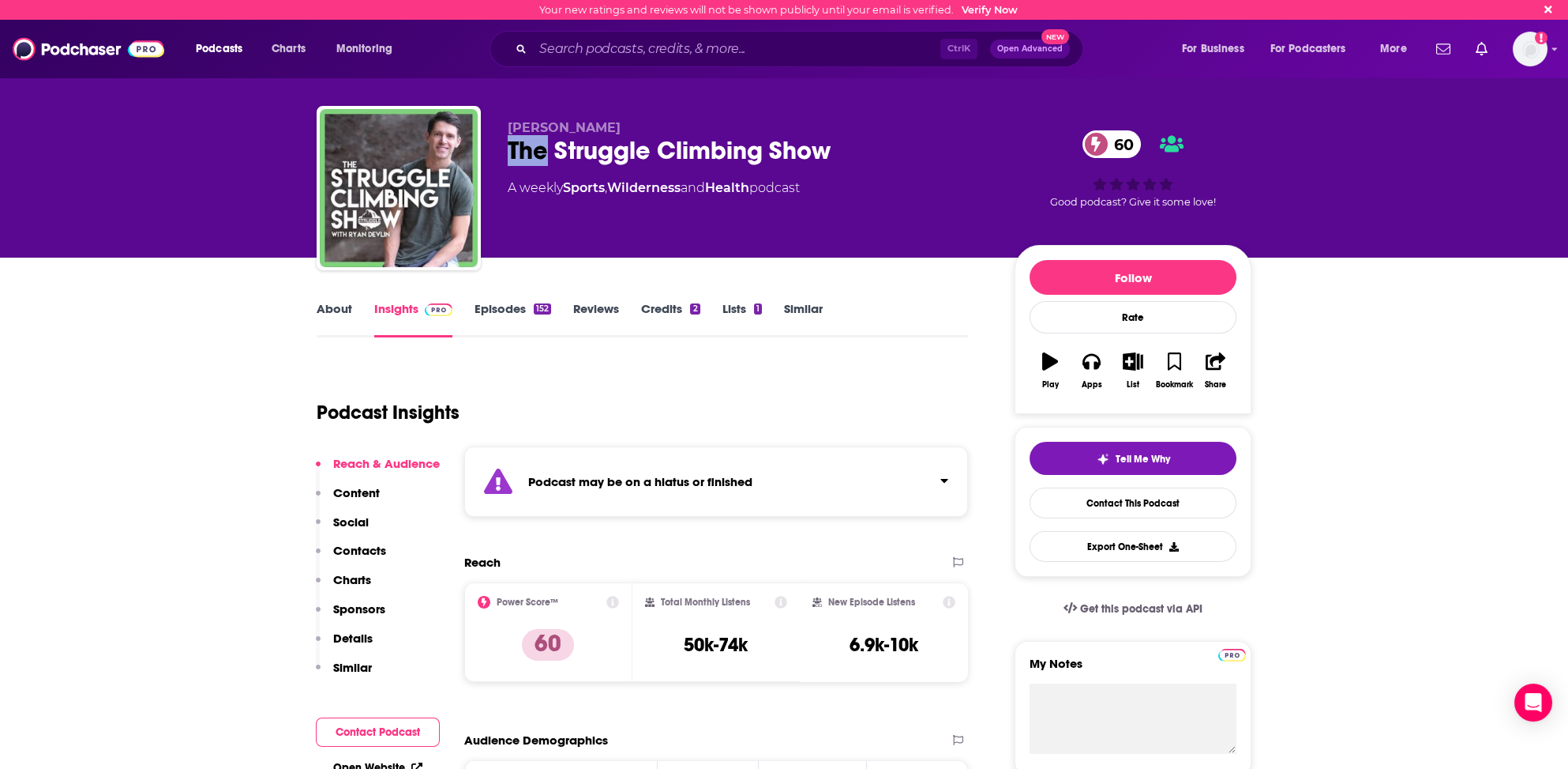
drag, startPoint x: 506, startPoint y: 148, endPoint x: 541, endPoint y: 153, distance: 35.4
click at [541, 153] on div "[PERSON_NAME] The Struggle Climbing Show 60 A weekly Sports , Wilderness and He…" at bounding box center [784, 190] width 935 height 171
click at [831, 152] on div "The Struggle Climbing Show 60" at bounding box center [748, 150] width 481 height 31
copy h2 "The Struggle Climbing Show"
click at [372, 550] on p "Contacts" at bounding box center [359, 551] width 53 height 15
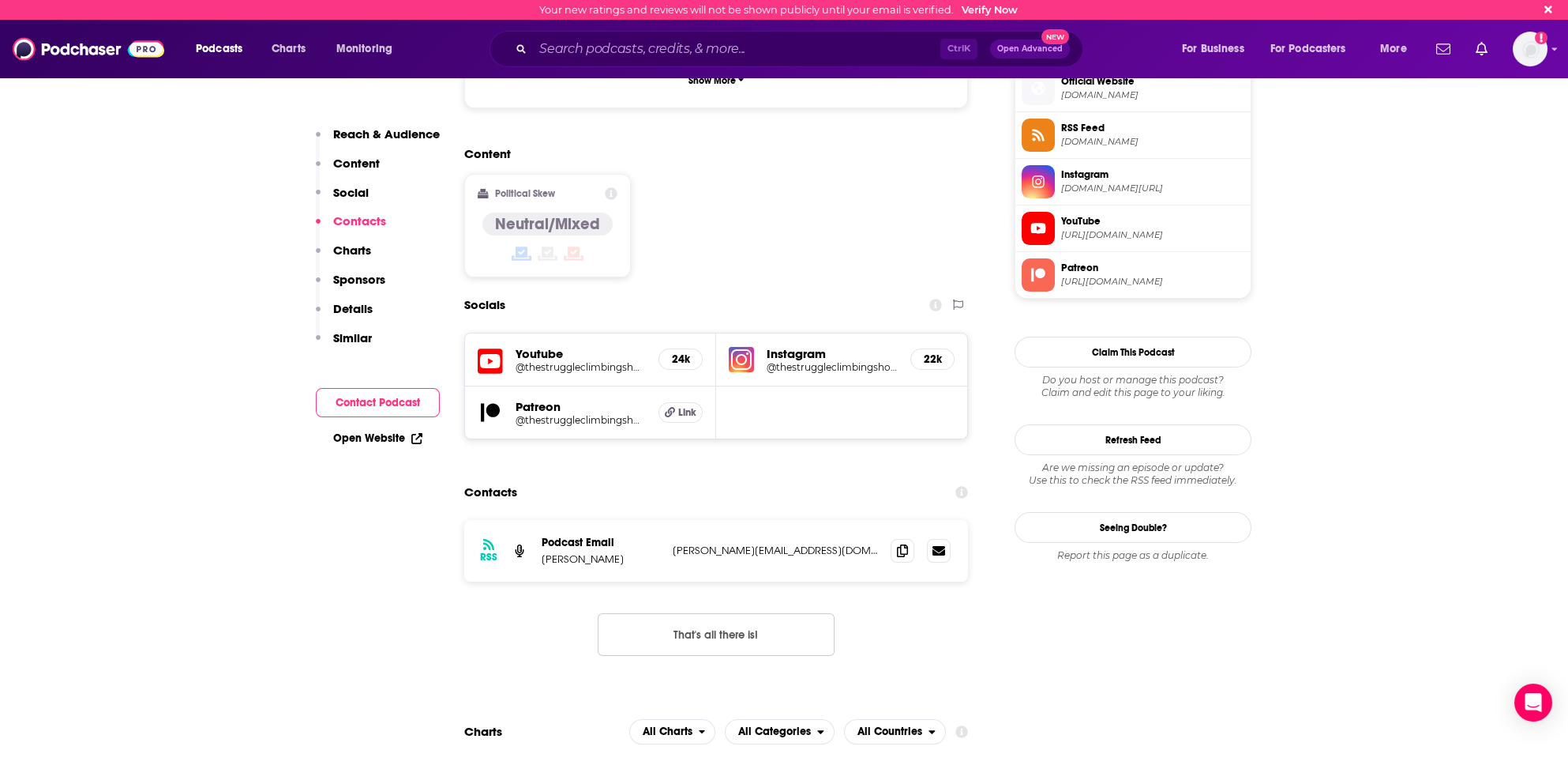
scroll to position [1273, 0]
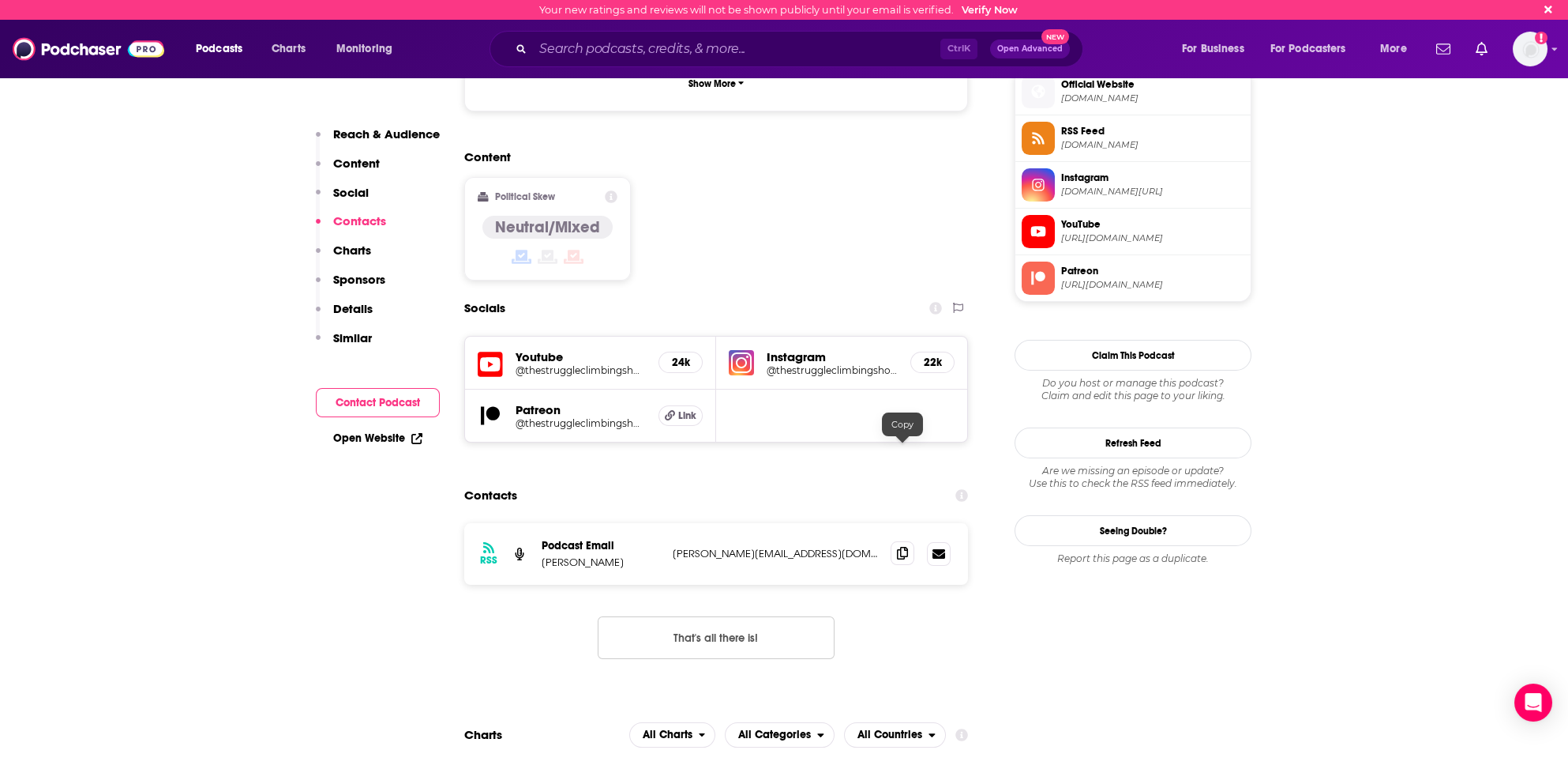
click at [909, 541] on span at bounding box center [902, 552] width 23 height 23
